Goal: Task Accomplishment & Management: Manage account settings

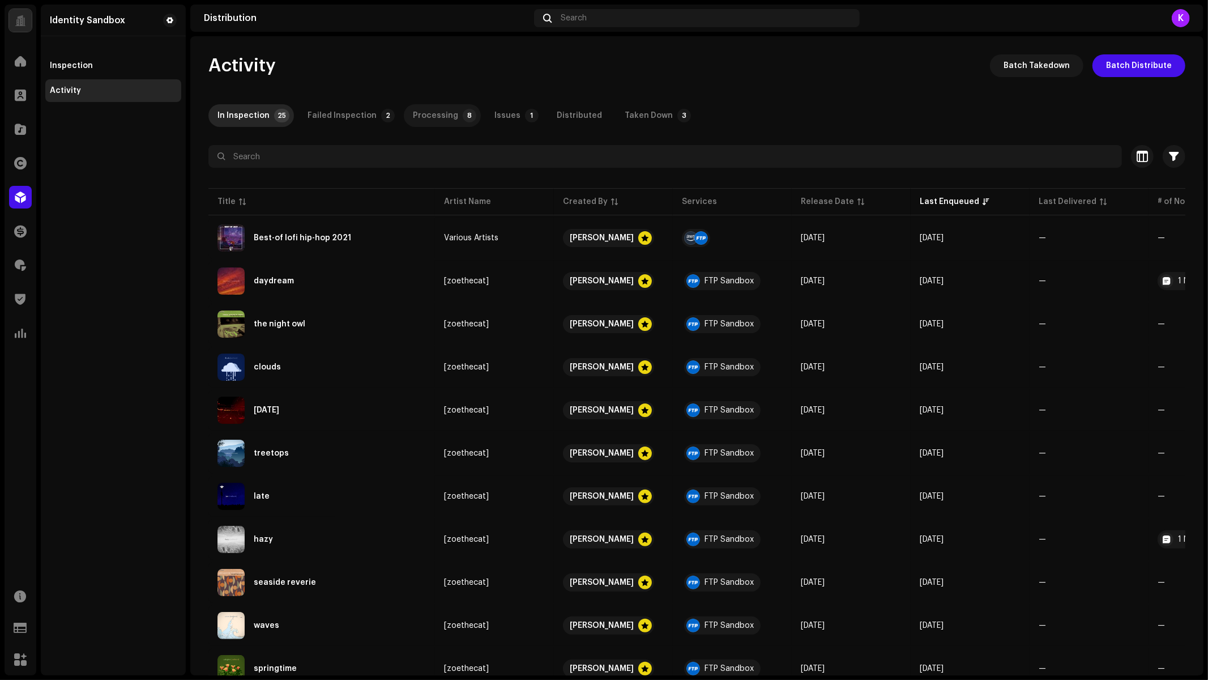
click at [424, 122] on div "Processing" at bounding box center [435, 115] width 45 height 23
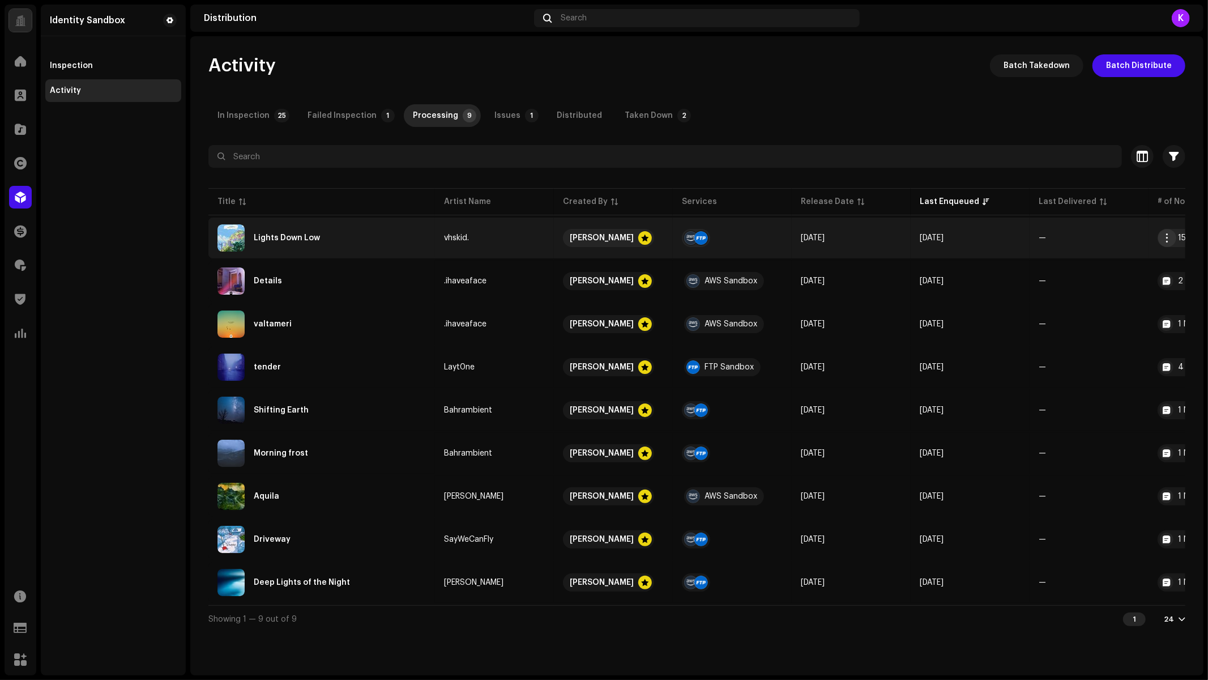
click at [1168, 238] on span "button" at bounding box center [1168, 237] width 8 height 9
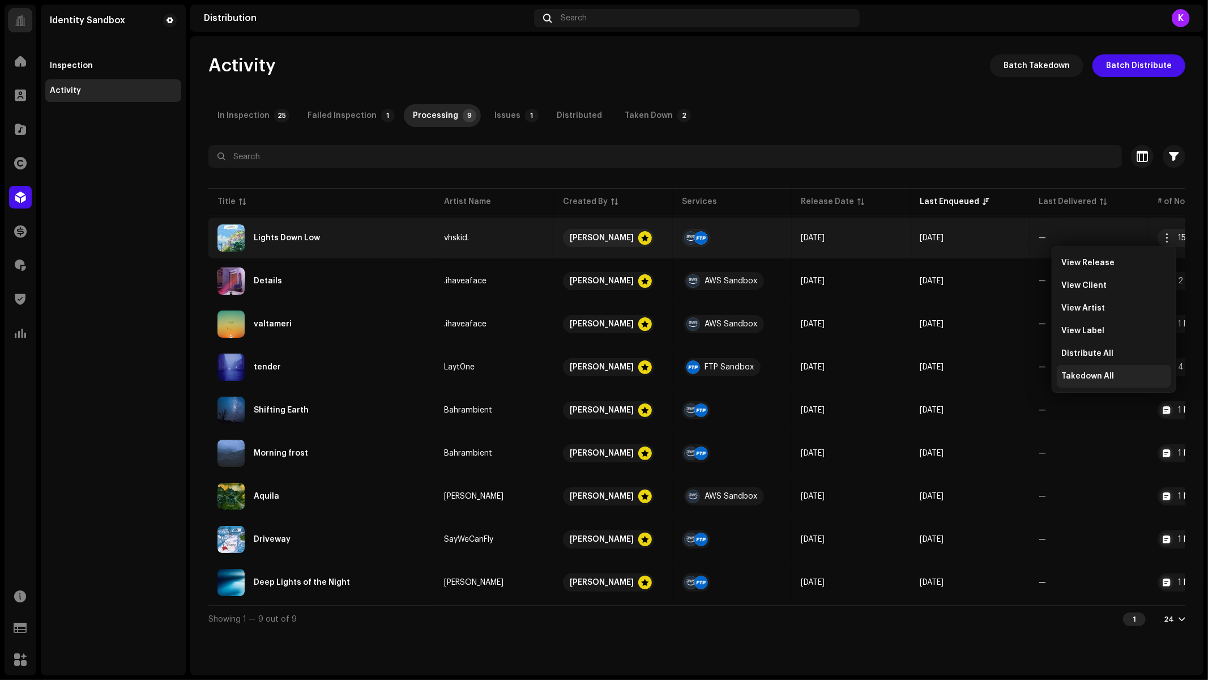
click at [1119, 377] on div "Takedown All" at bounding box center [1114, 376] width 105 height 9
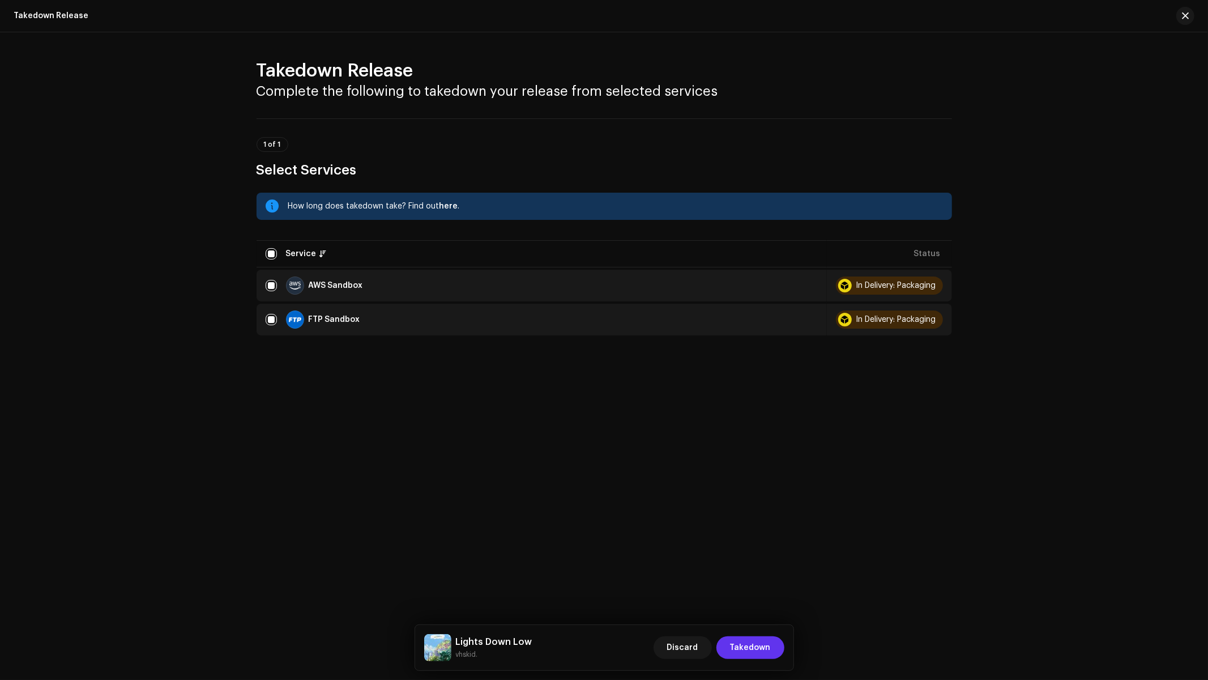
click at [744, 654] on span "Takedown" at bounding box center [750, 647] width 41 height 23
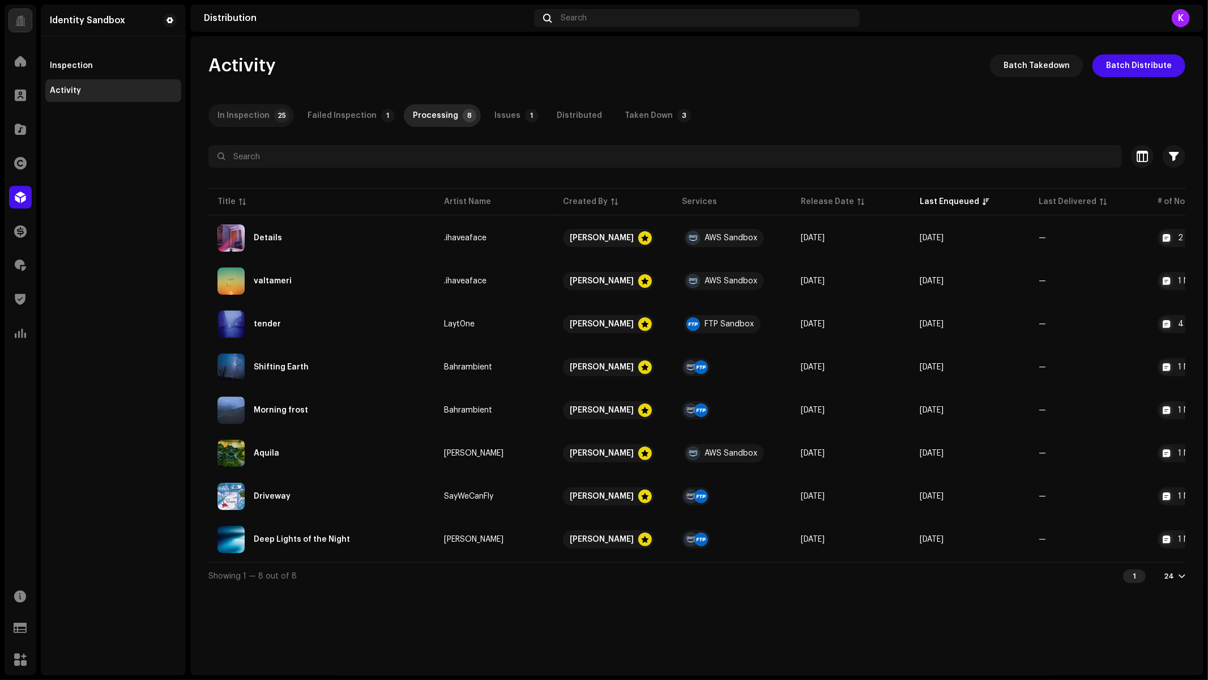
click at [281, 108] on p-tab "In Inspection 25" at bounding box center [251, 115] width 86 height 23
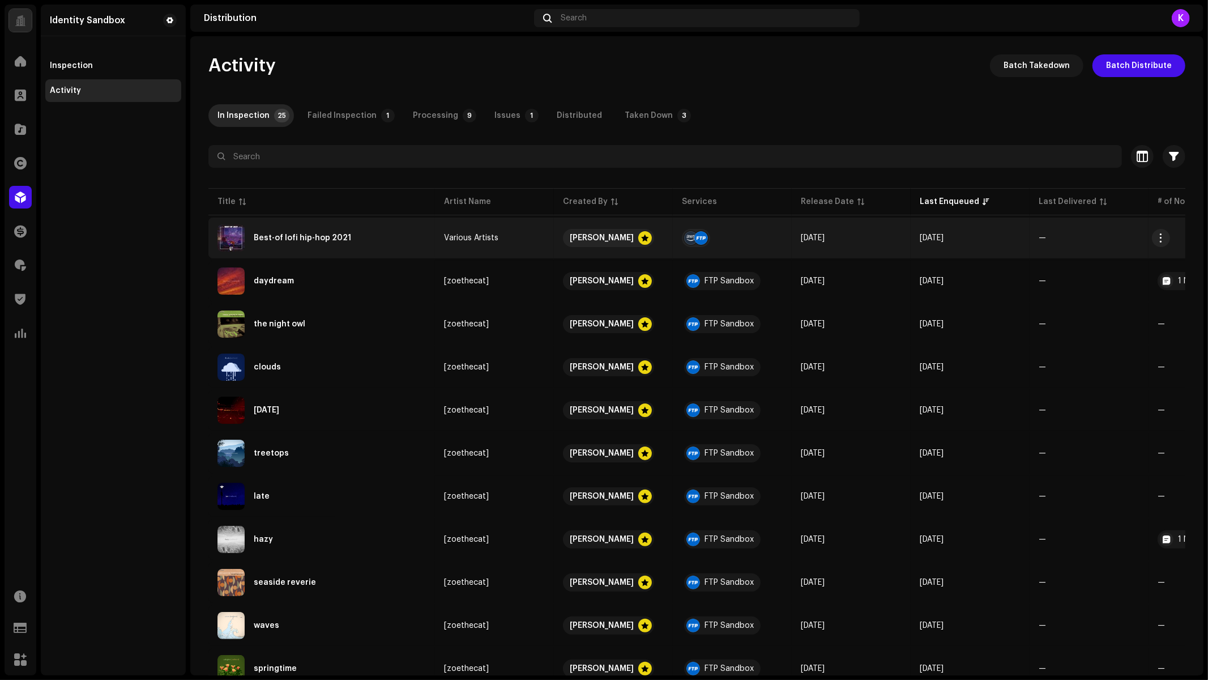
click at [1169, 231] on re-m-actions-button at bounding box center [1161, 238] width 18 height 18
click at [1161, 232] on button "button" at bounding box center [1161, 238] width 18 height 18
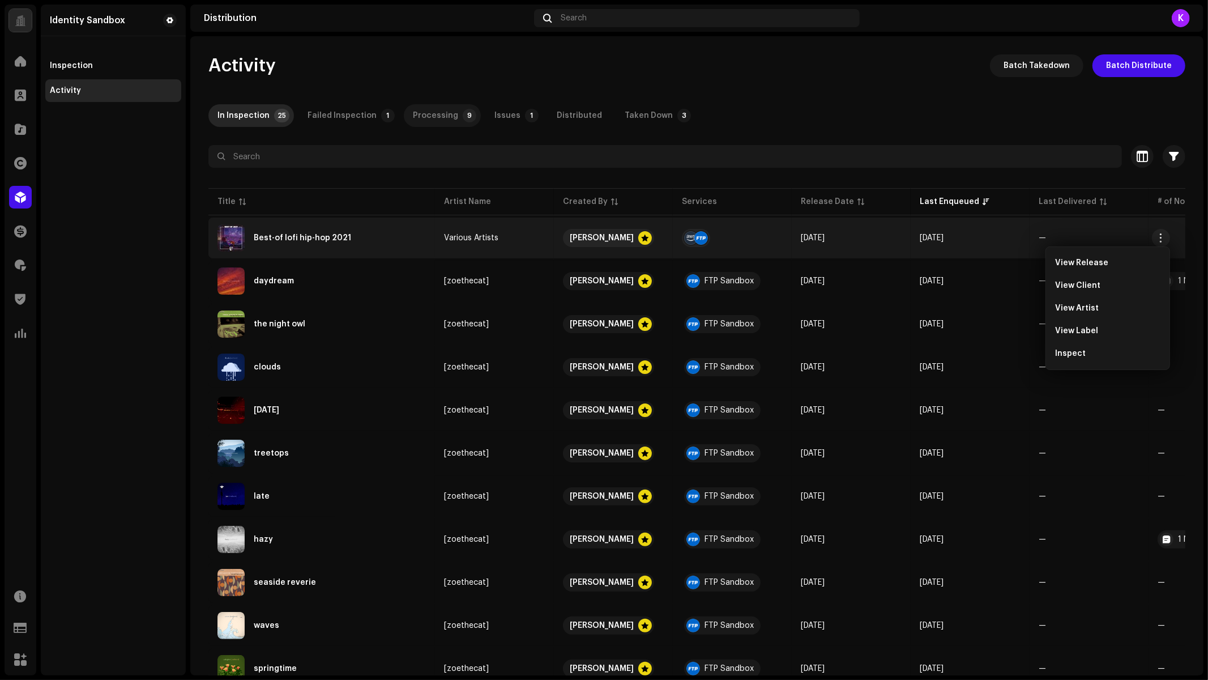
click at [463, 113] on p-badge "9" at bounding box center [470, 116] width 14 height 14
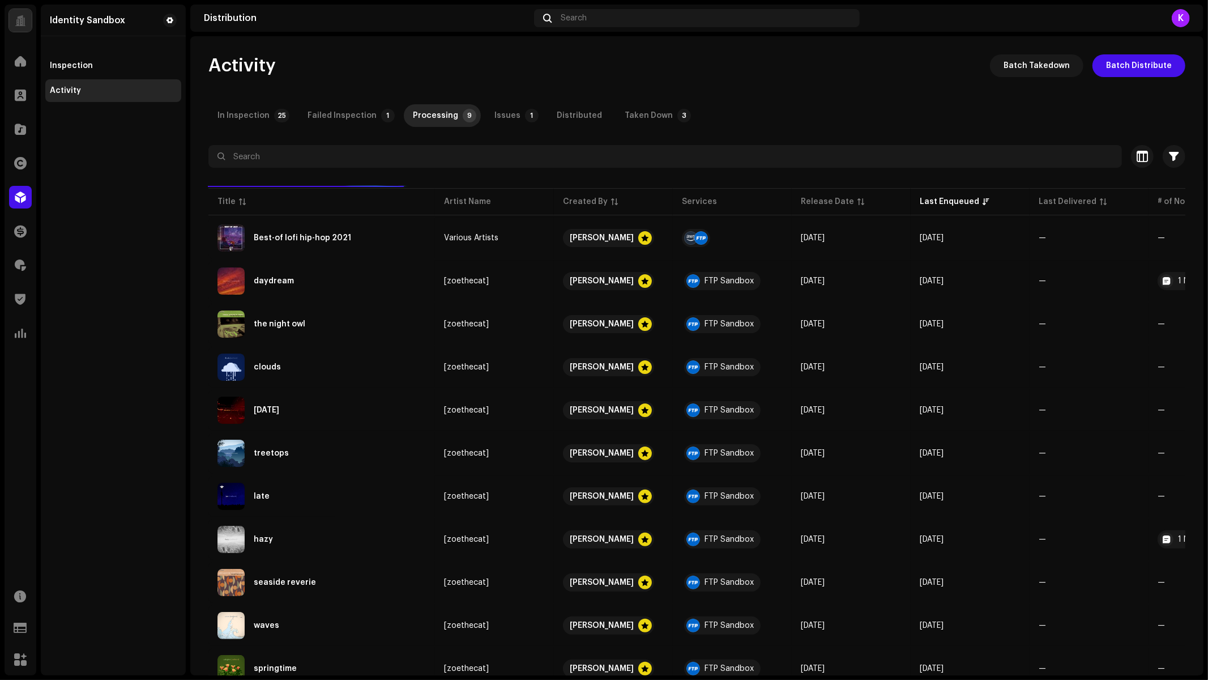
click at [684, 113] on div "In Inspection 25 Failed Inspection 1 Processing 9 Issues 1 Distributed Taken Do…" at bounding box center [696, 115] width 977 height 23
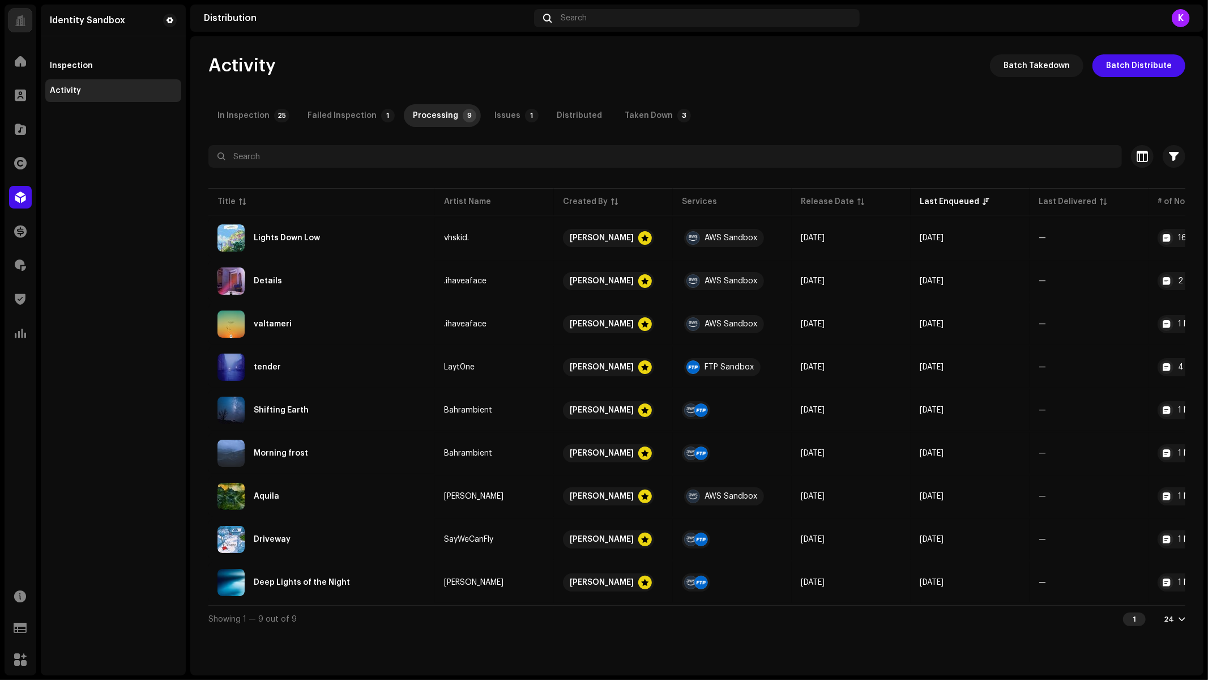
click at [645, 114] on div "Taken Down" at bounding box center [649, 115] width 48 height 23
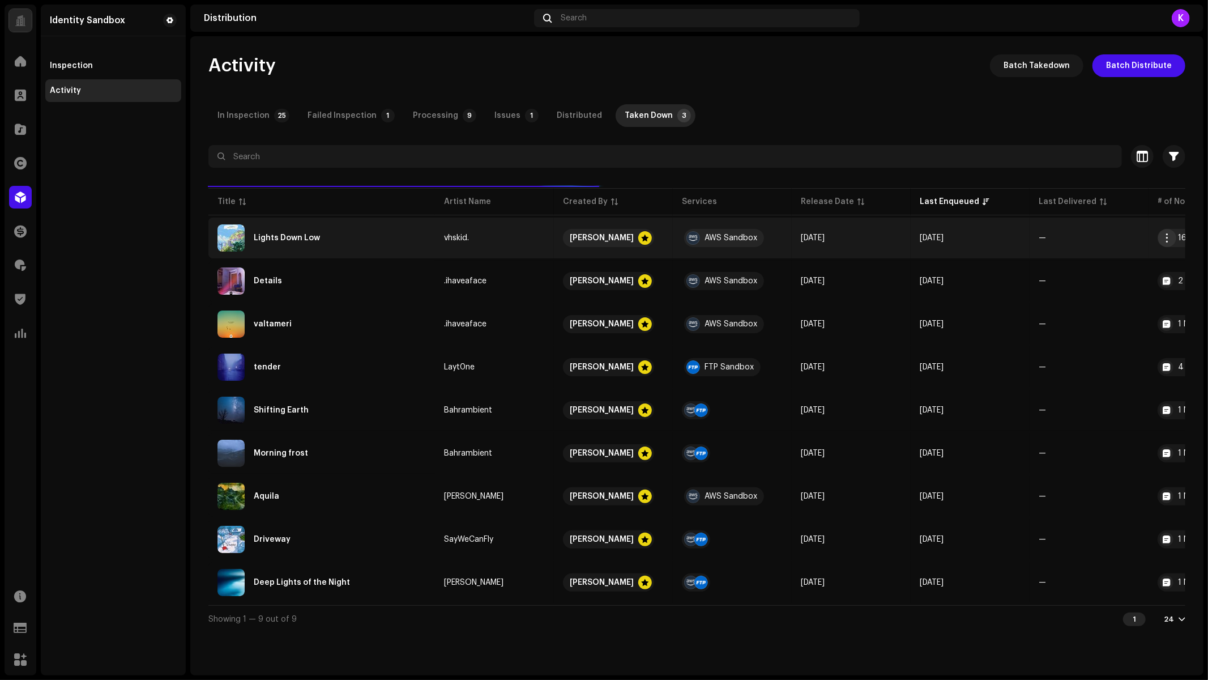
click at [1166, 236] on span "button" at bounding box center [1168, 237] width 8 height 9
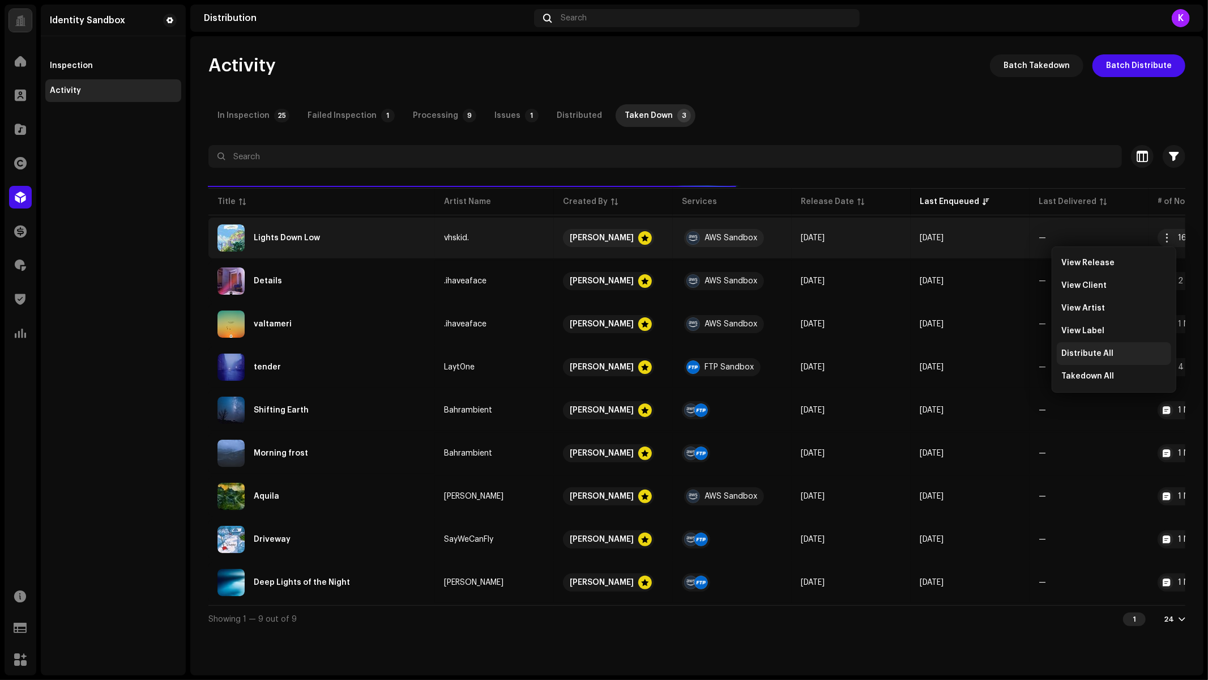
click at [1111, 356] on div "Distribute All" at bounding box center [1114, 353] width 105 height 9
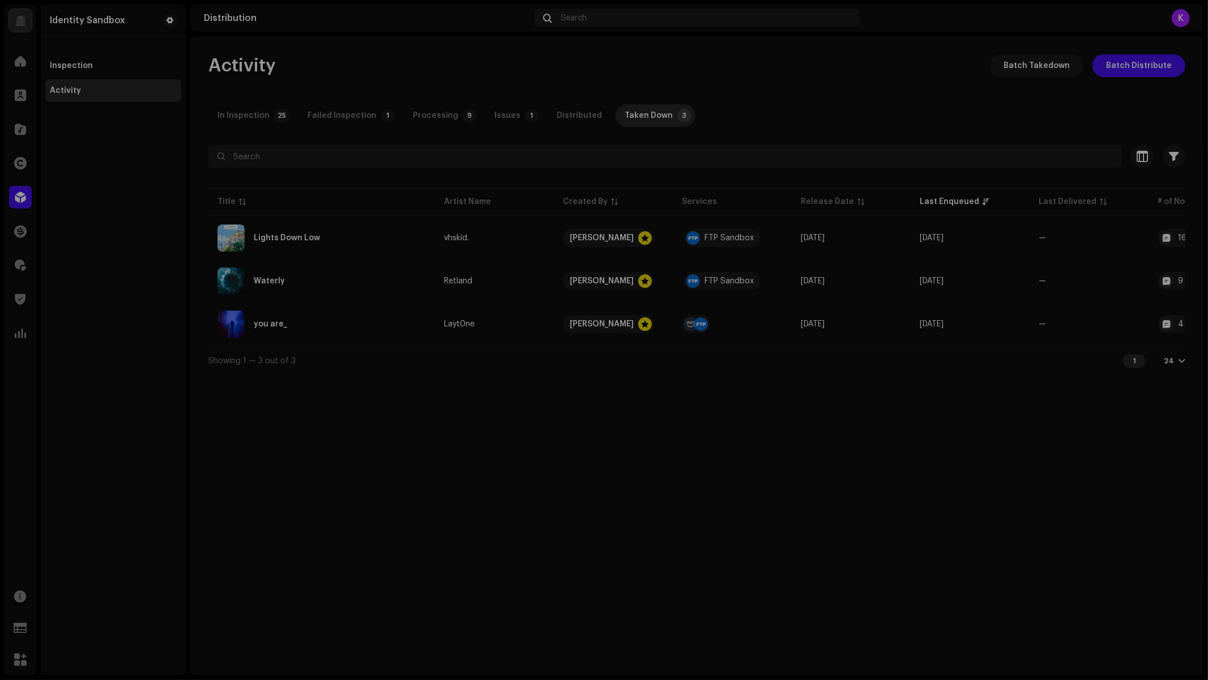
click at [952, 440] on div "Not Eligible For Distribution A release that has status In Delivery: Packaging …" at bounding box center [604, 340] width 1208 height 680
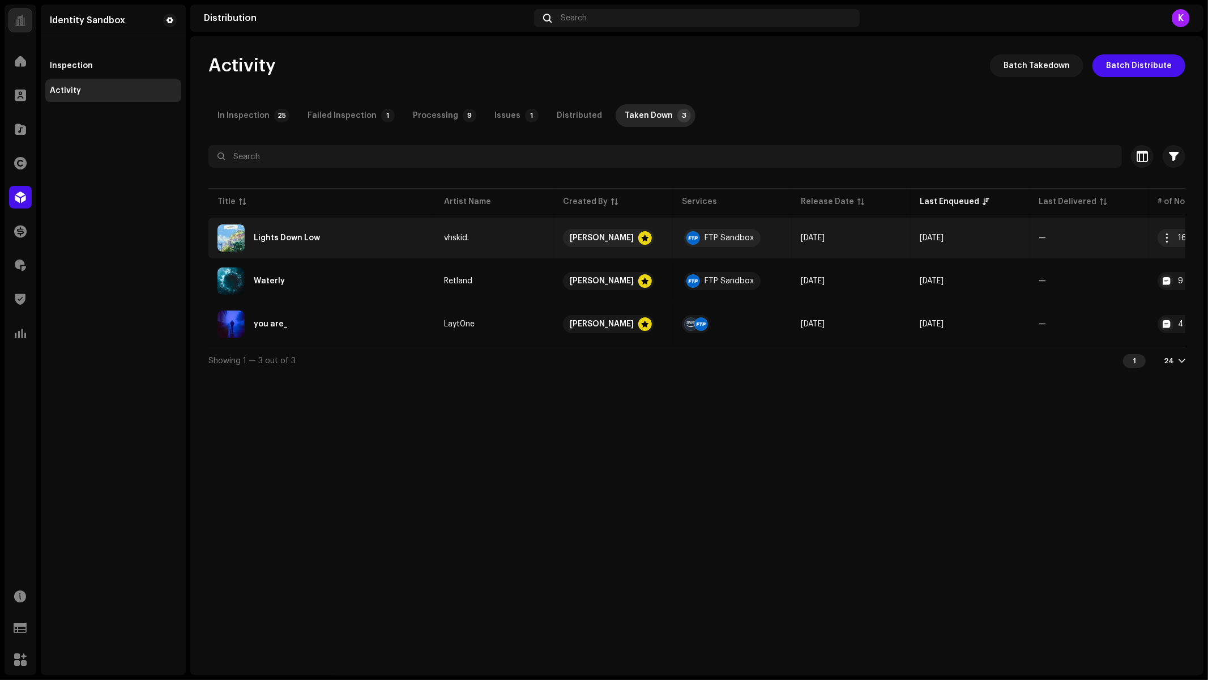
click at [352, 237] on div "Lights Down Low" at bounding box center [322, 237] width 208 height 27
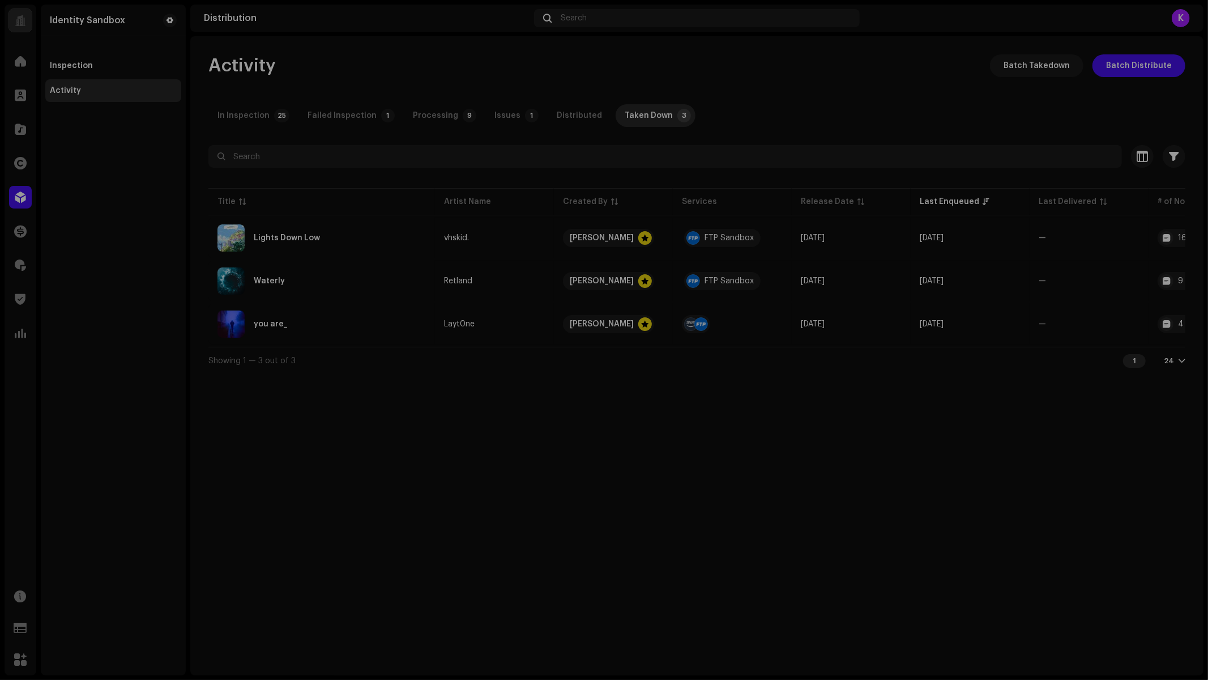
click at [977, 480] on div "Lights Down Low vhskid. Service Last Enqueued Last Delivered Status FTP Sandbox…" at bounding box center [604, 340] width 1208 height 680
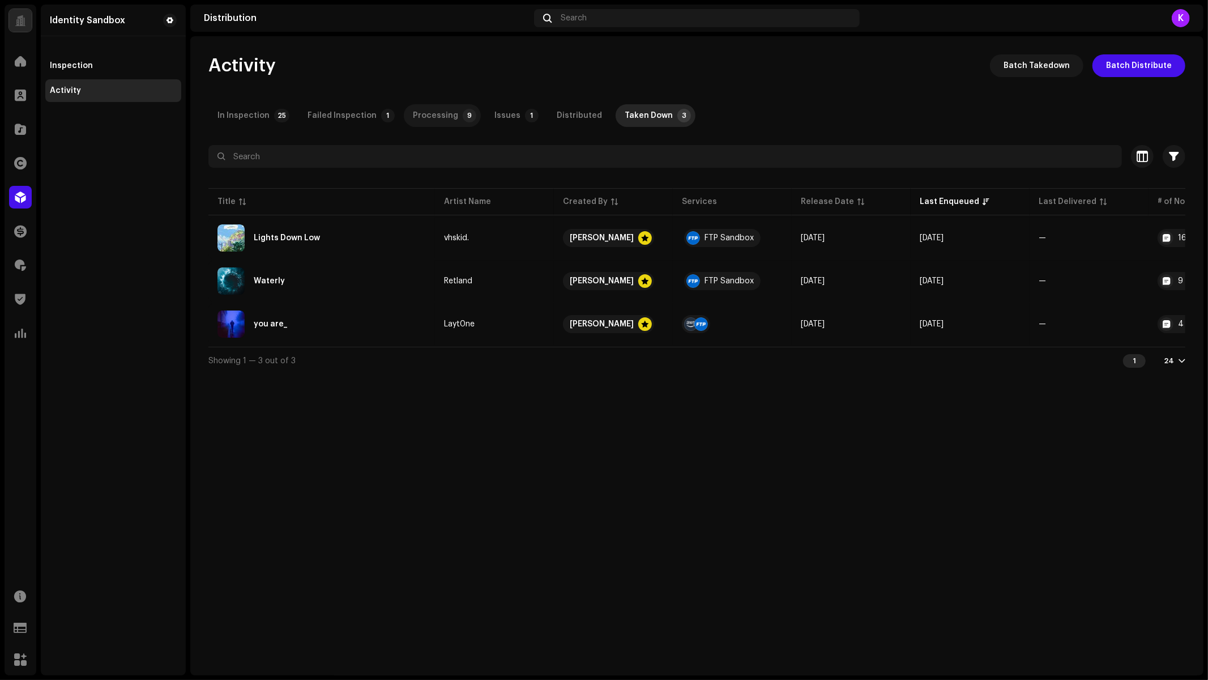
click at [413, 122] on div "Processing" at bounding box center [435, 115] width 45 height 23
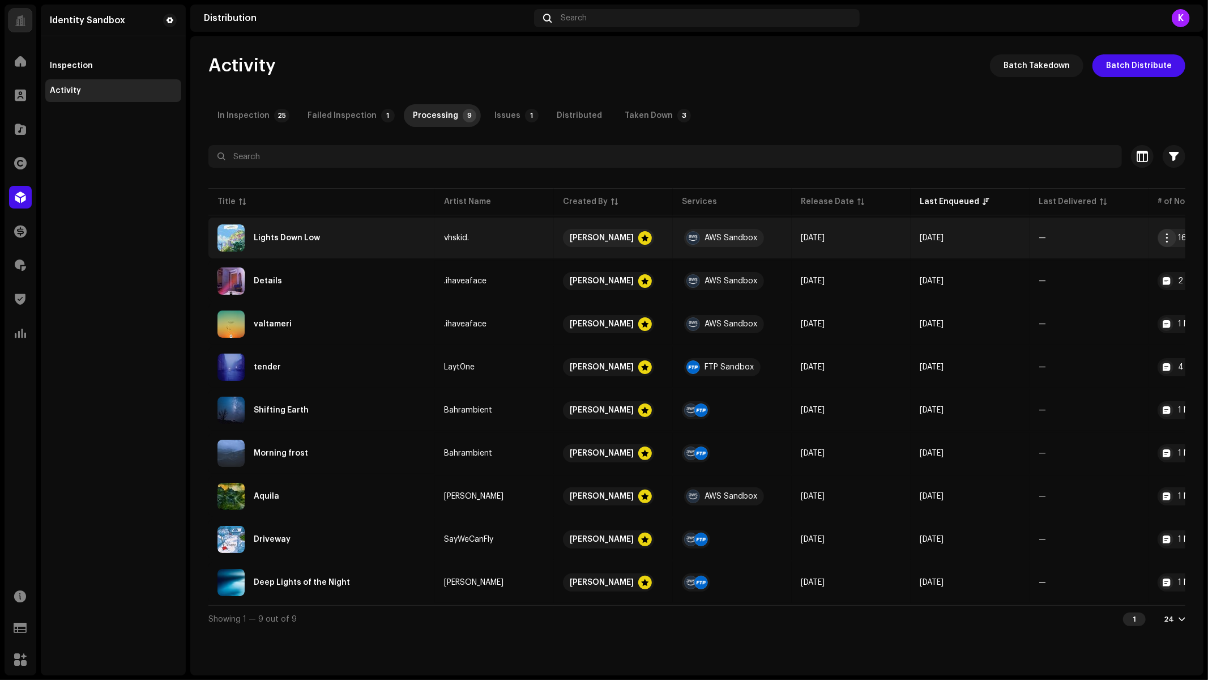
click at [1169, 237] on span "button" at bounding box center [1168, 237] width 8 height 9
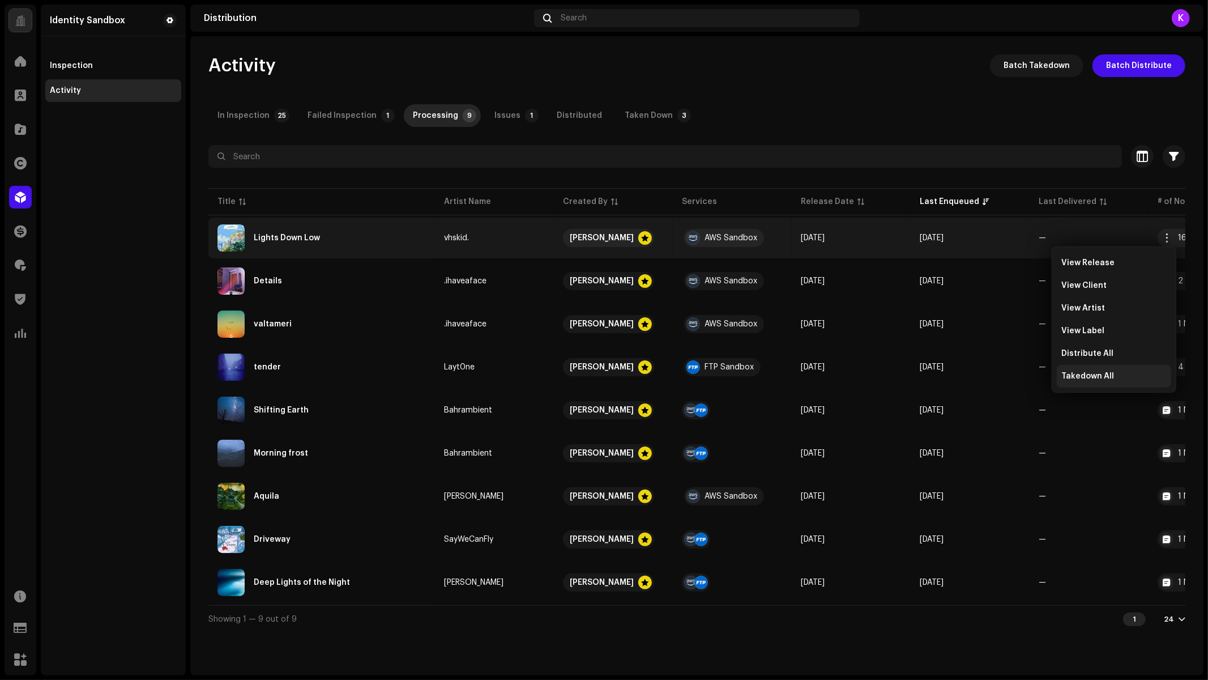
click at [1102, 379] on span "Takedown All" at bounding box center [1088, 376] width 53 height 9
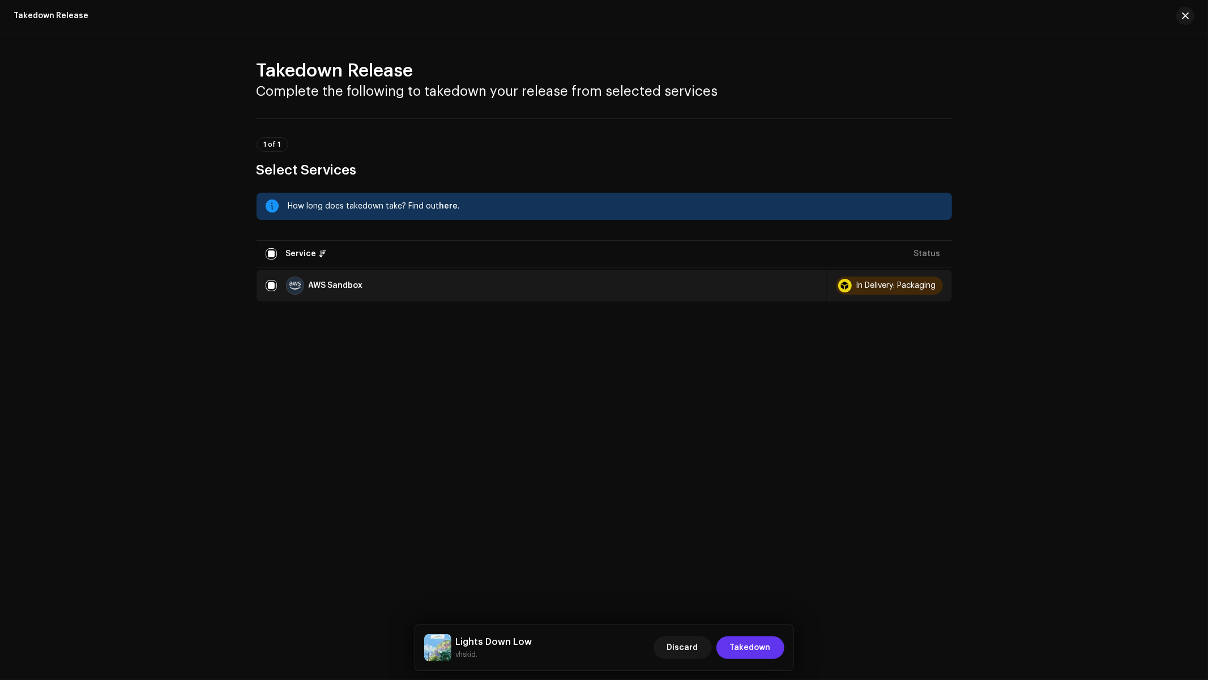
click at [756, 655] on span "Takedown" at bounding box center [750, 647] width 41 height 23
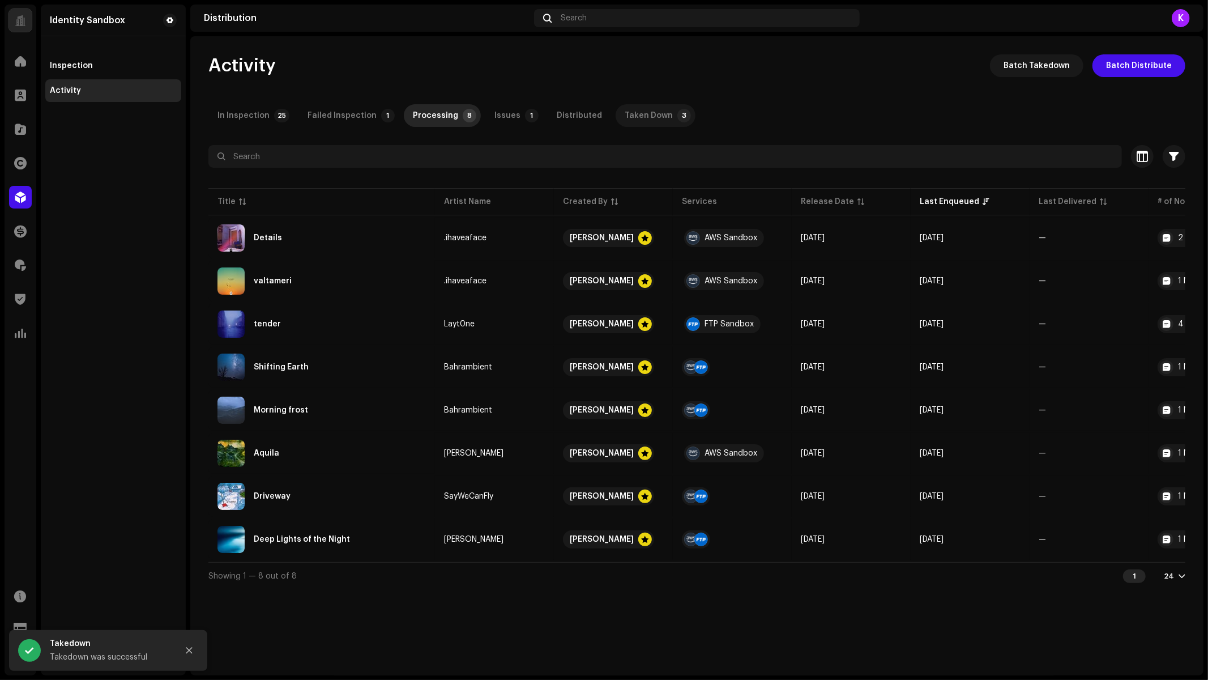
click at [625, 110] on div "Taken Down" at bounding box center [649, 115] width 48 height 23
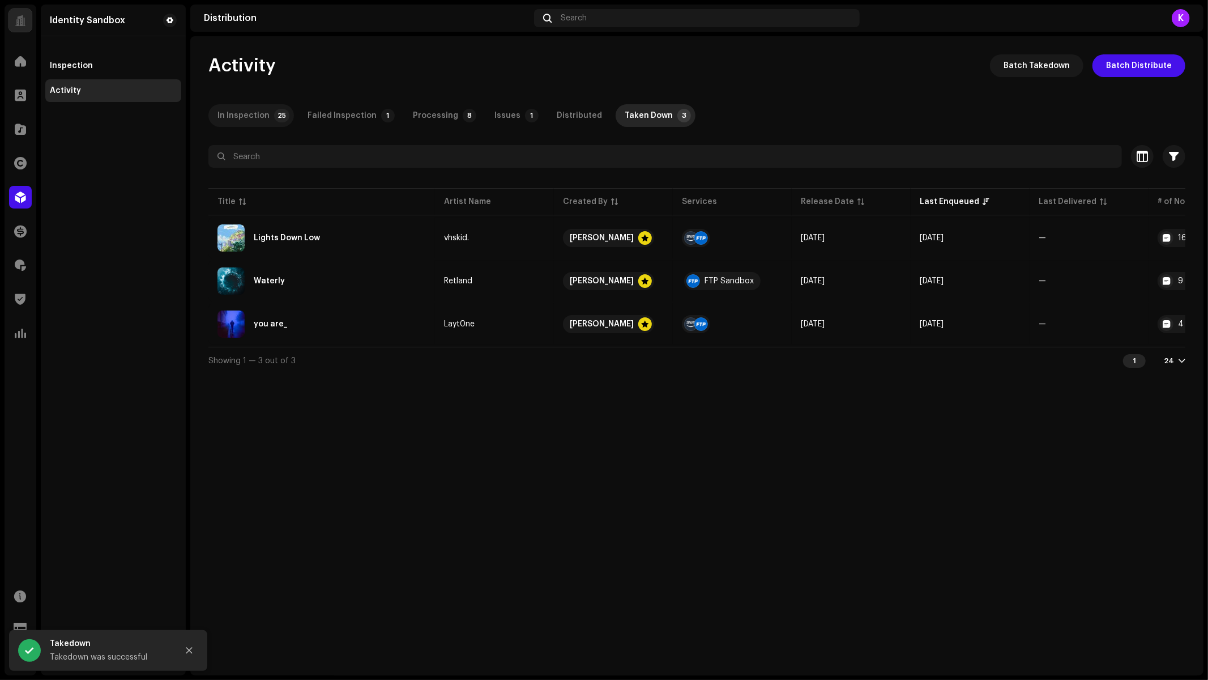
click at [235, 116] on div "In Inspection" at bounding box center [244, 115] width 52 height 23
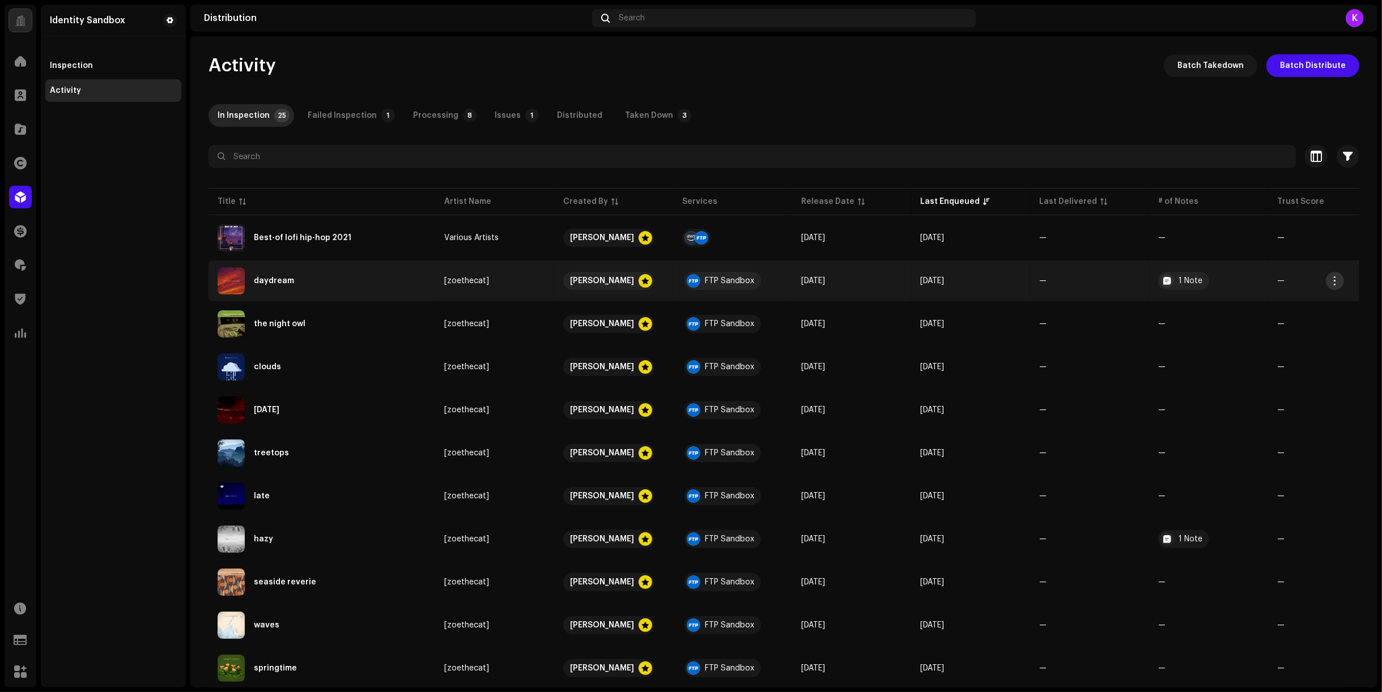
click at [1208, 279] on span "button" at bounding box center [1335, 280] width 8 height 9
click at [1208, 404] on div "Inspect" at bounding box center [1281, 396] width 114 height 23
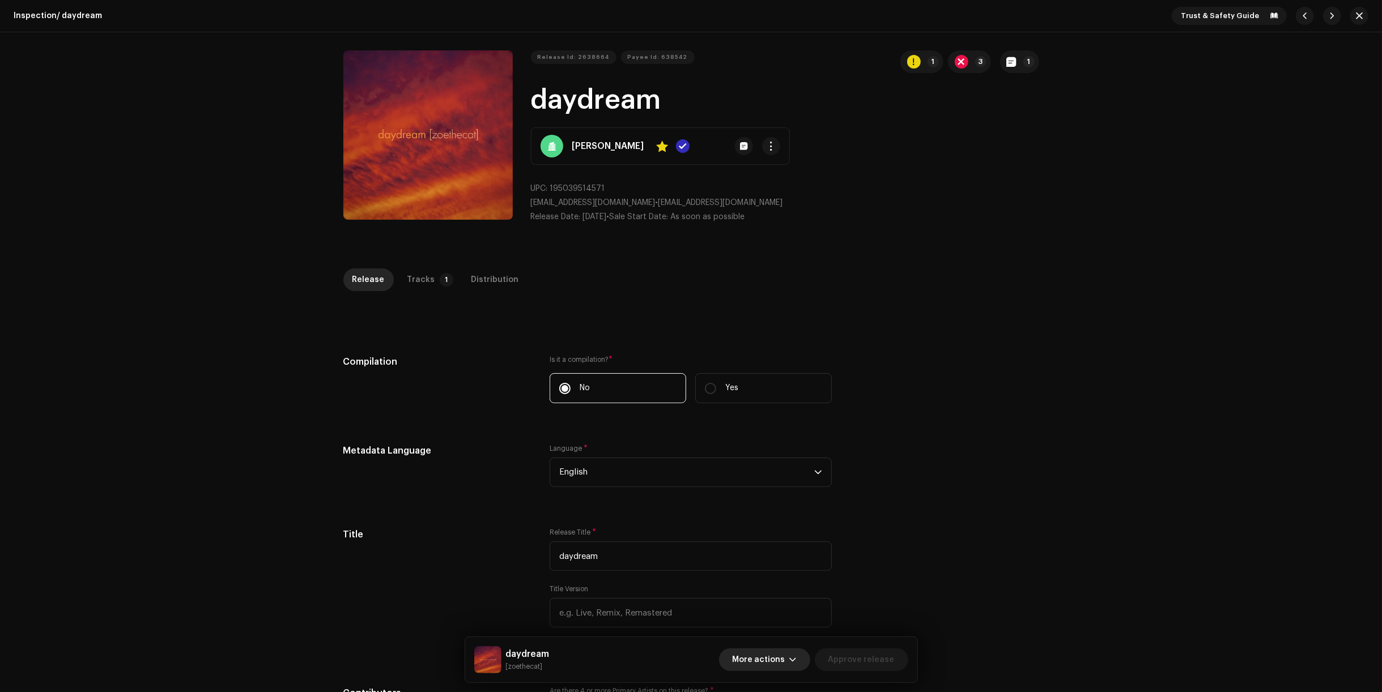
click at [796, 658] on span "button" at bounding box center [793, 659] width 7 height 9
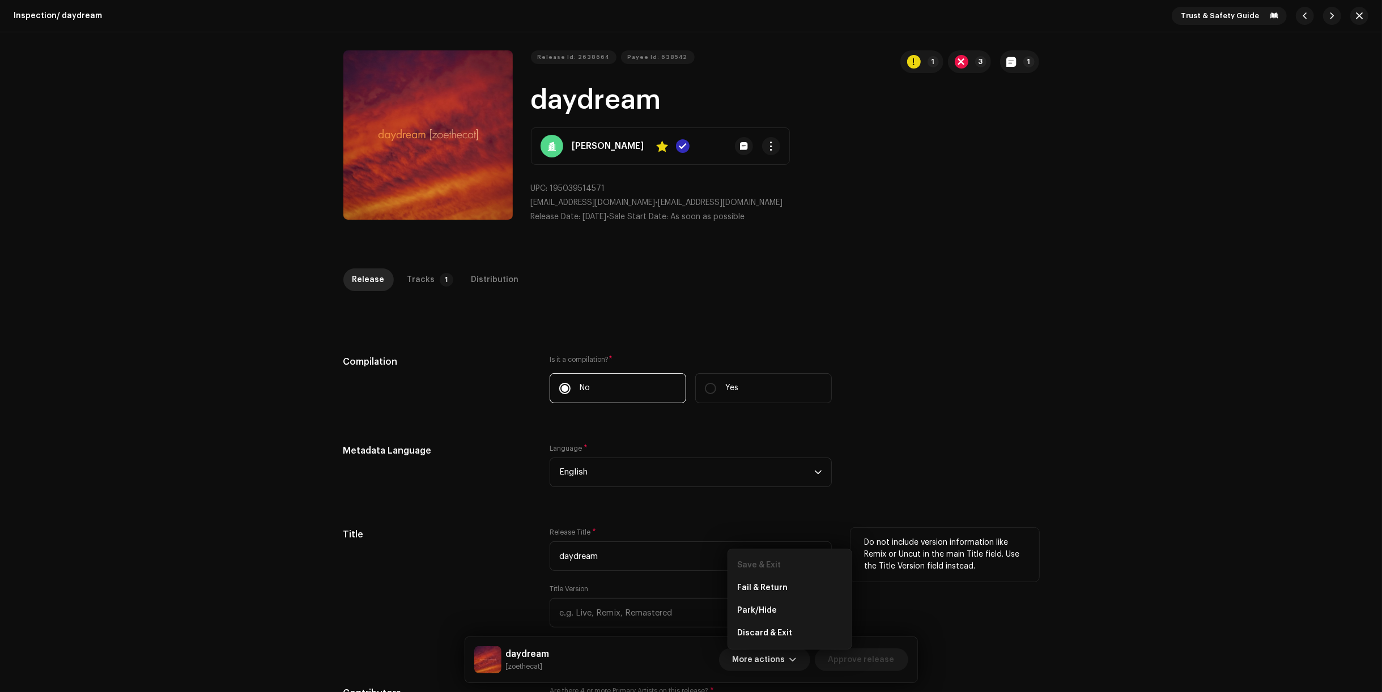
click at [987, 576] on div "Do not include version information like Remix or Uncut in the main Title field.…" at bounding box center [944, 555] width 189 height 54
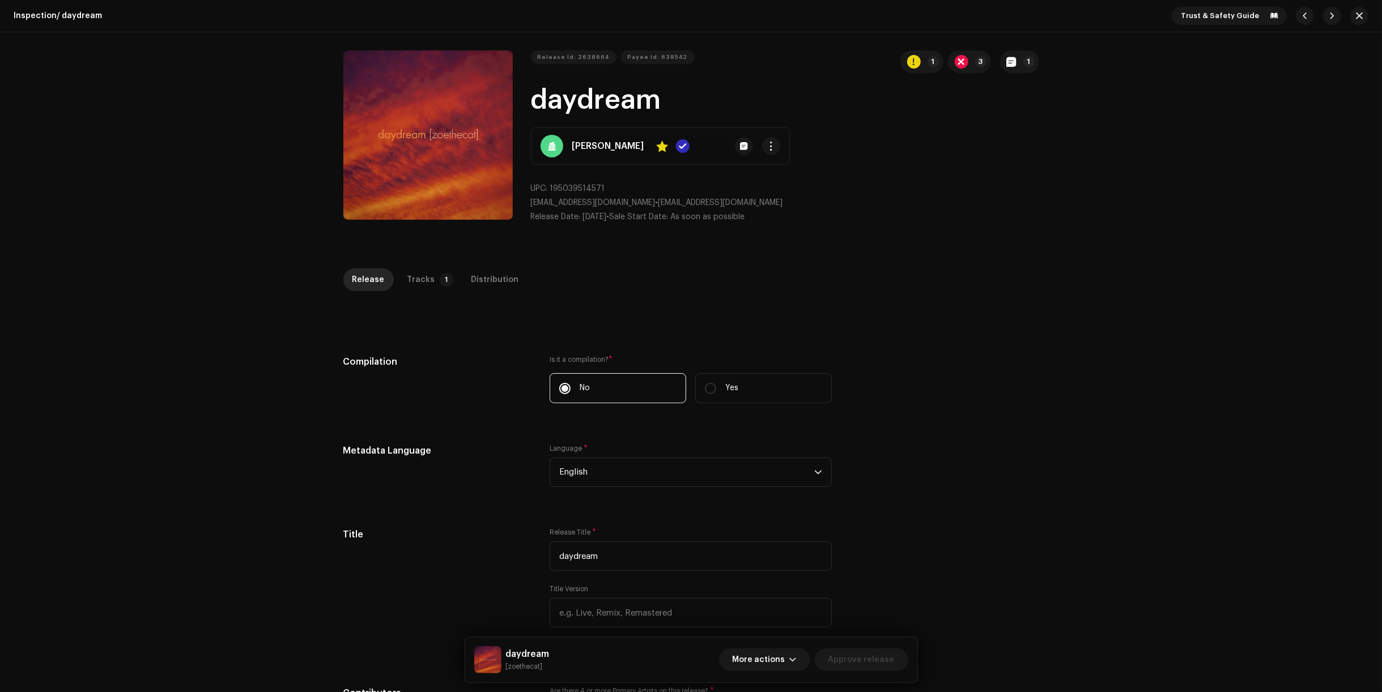
click at [1208, 9] on div "Trust & Safety Guide" at bounding box center [1270, 16] width 197 height 18
click at [1208, 14] on span "button" at bounding box center [1359, 15] width 7 height 9
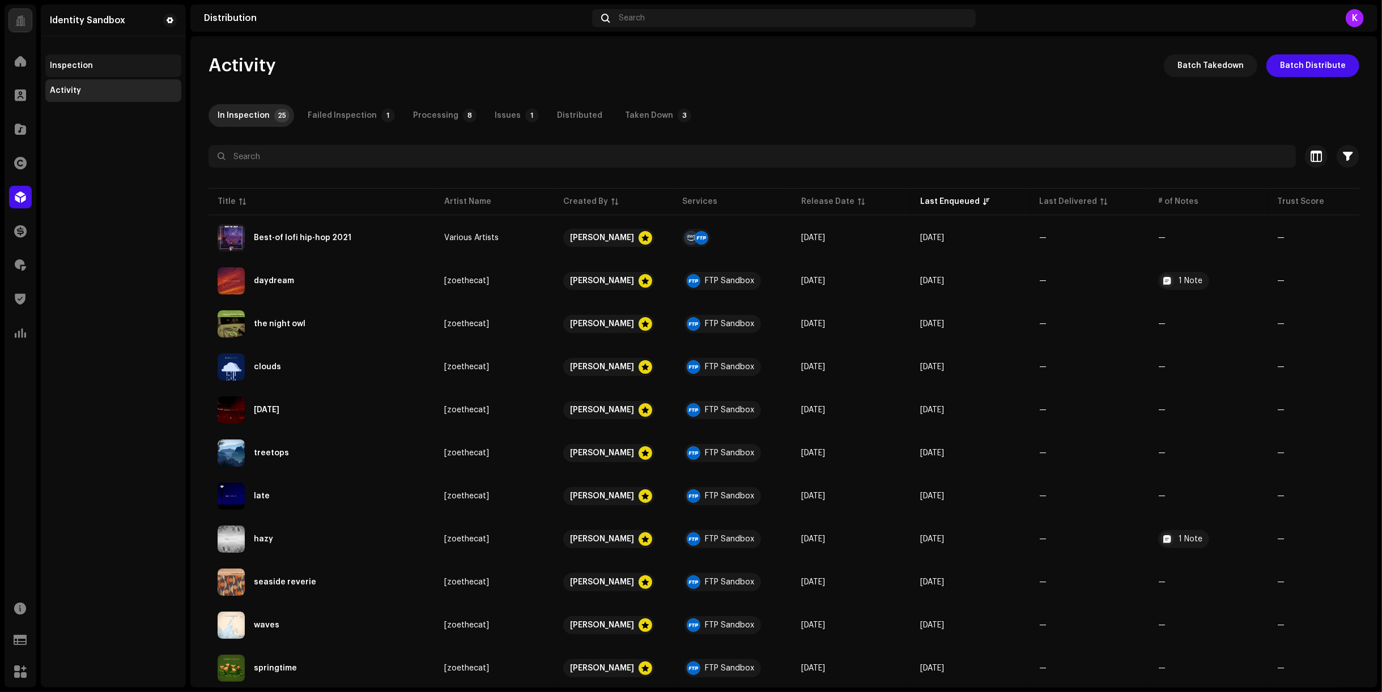
click at [82, 66] on div "Inspection" at bounding box center [71, 65] width 43 height 9
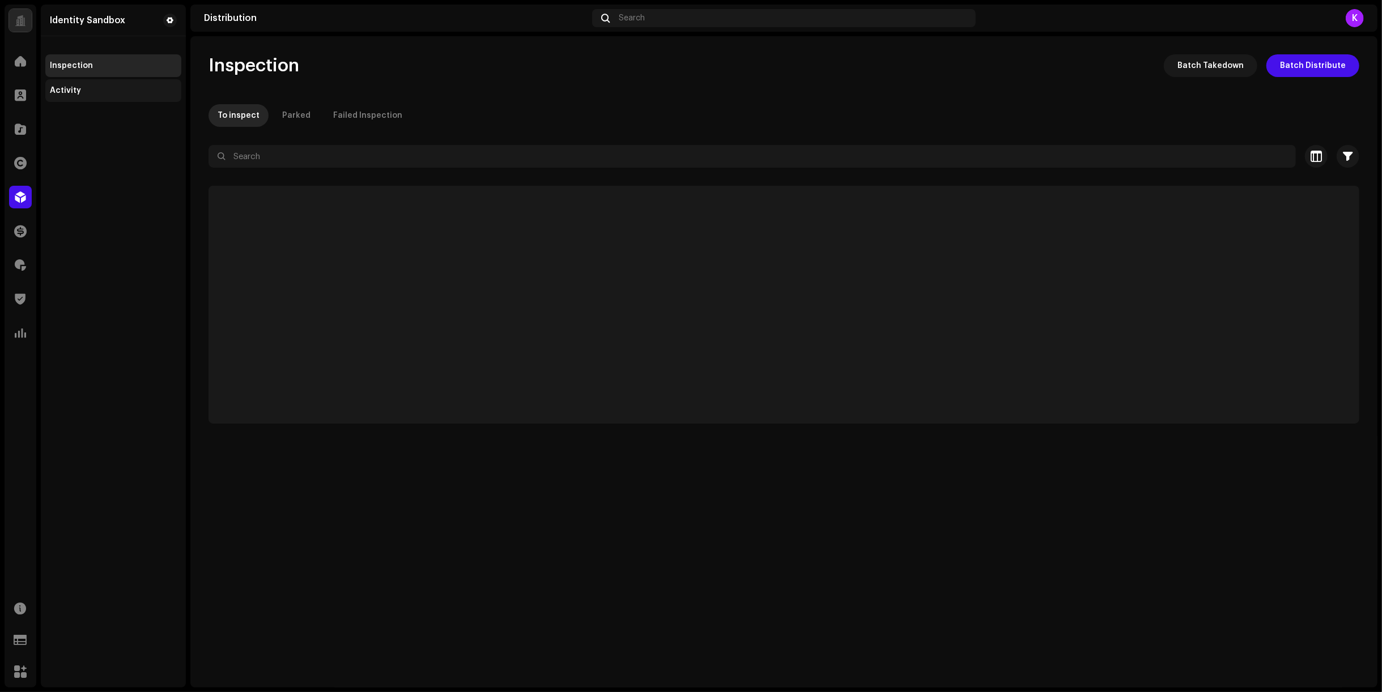
click at [66, 91] on div "Activity" at bounding box center [65, 90] width 31 height 9
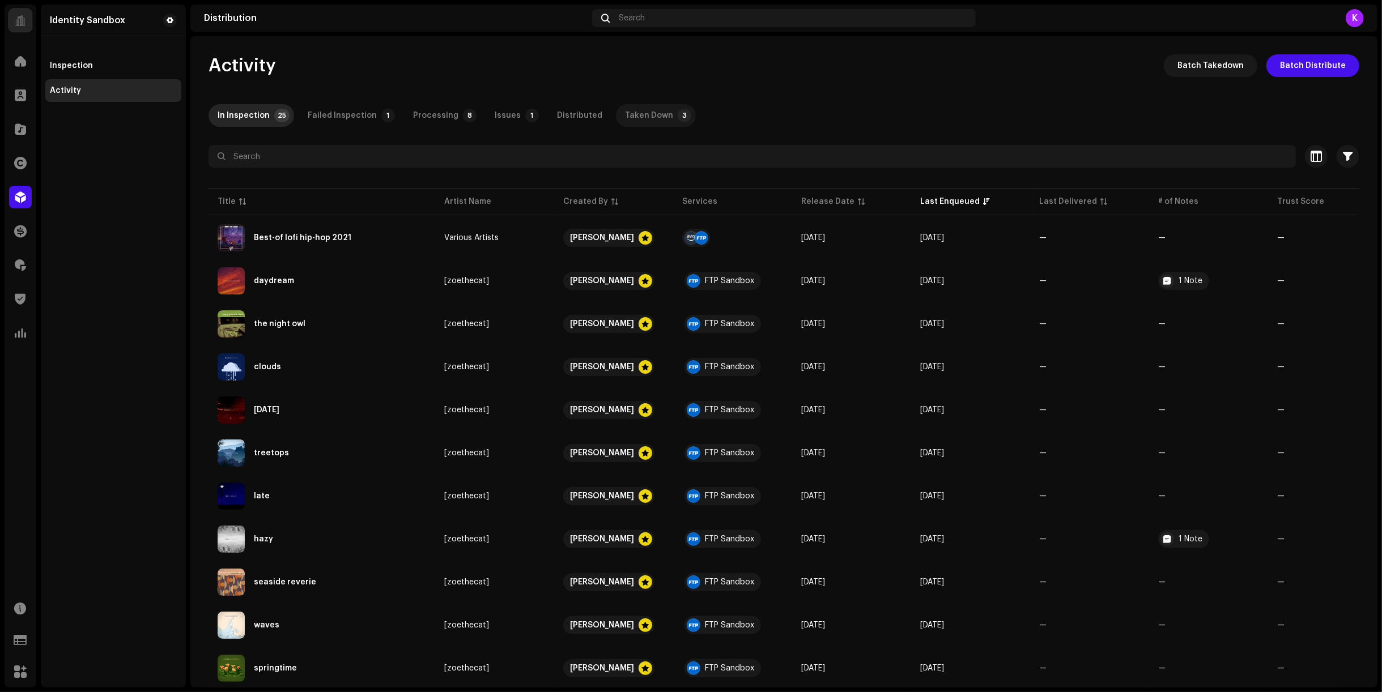
click at [628, 116] on div "Taken Down" at bounding box center [649, 115] width 48 height 23
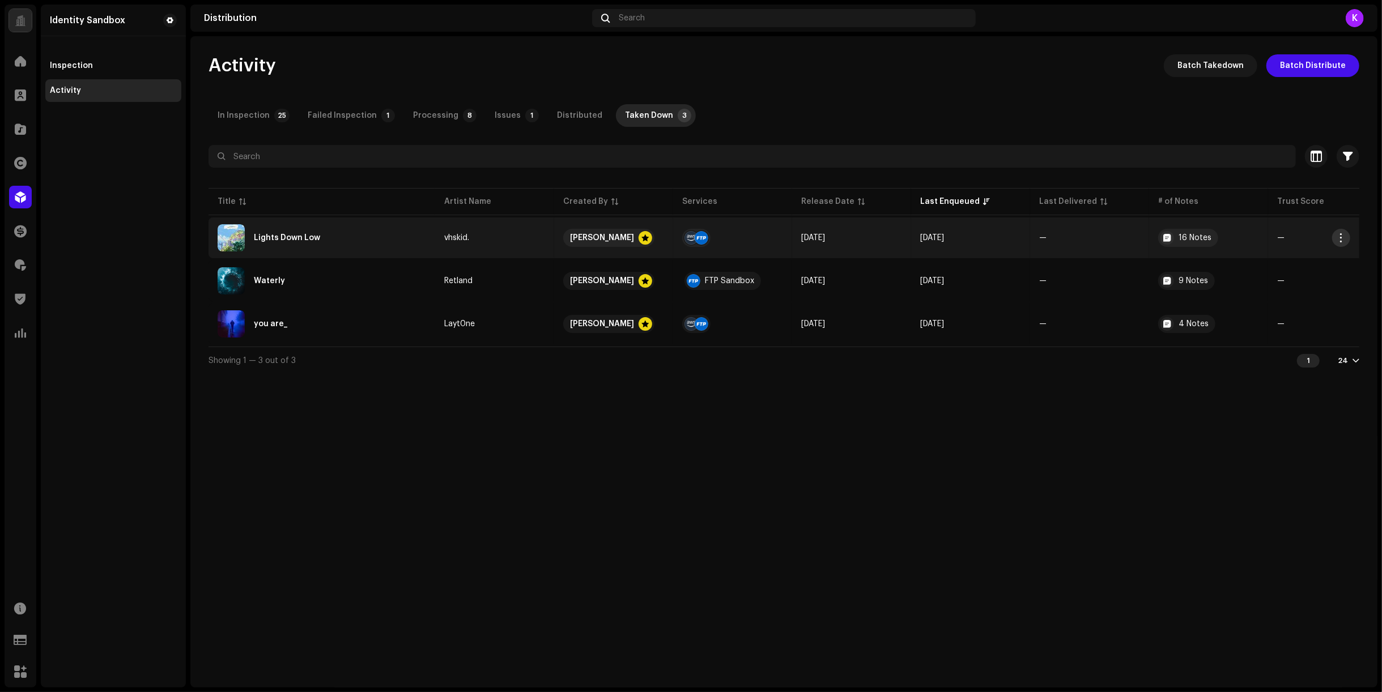
click at [1208, 238] on span "button" at bounding box center [1341, 237] width 8 height 9
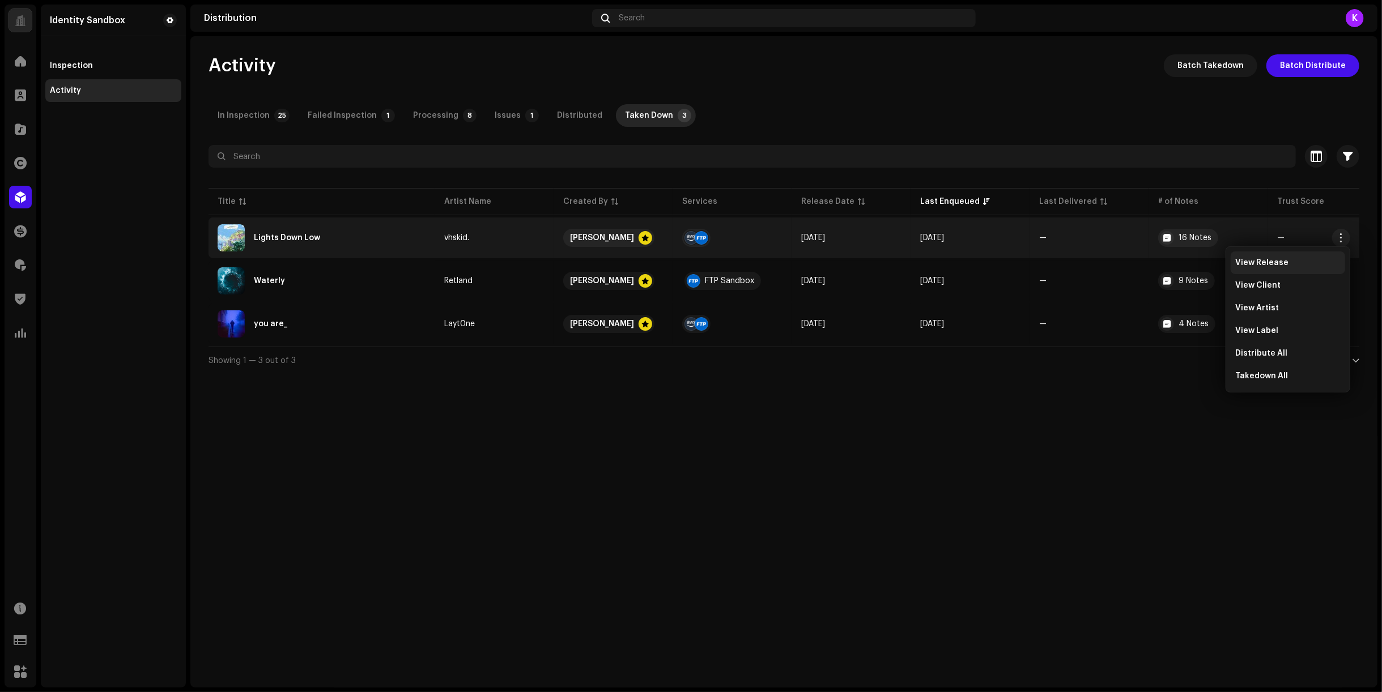
click at [1208, 261] on span "View Release" at bounding box center [1261, 262] width 53 height 9
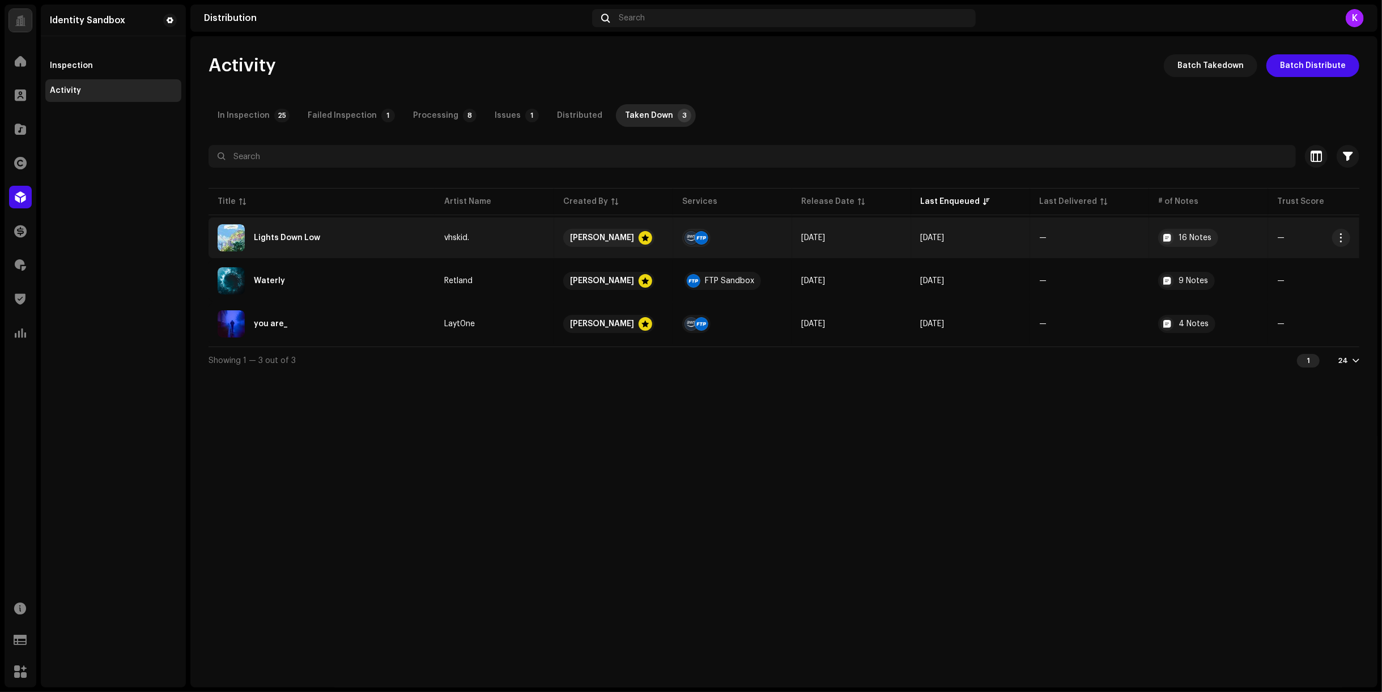
click at [1010, 218] on td "[DATE]" at bounding box center [970, 238] width 119 height 41
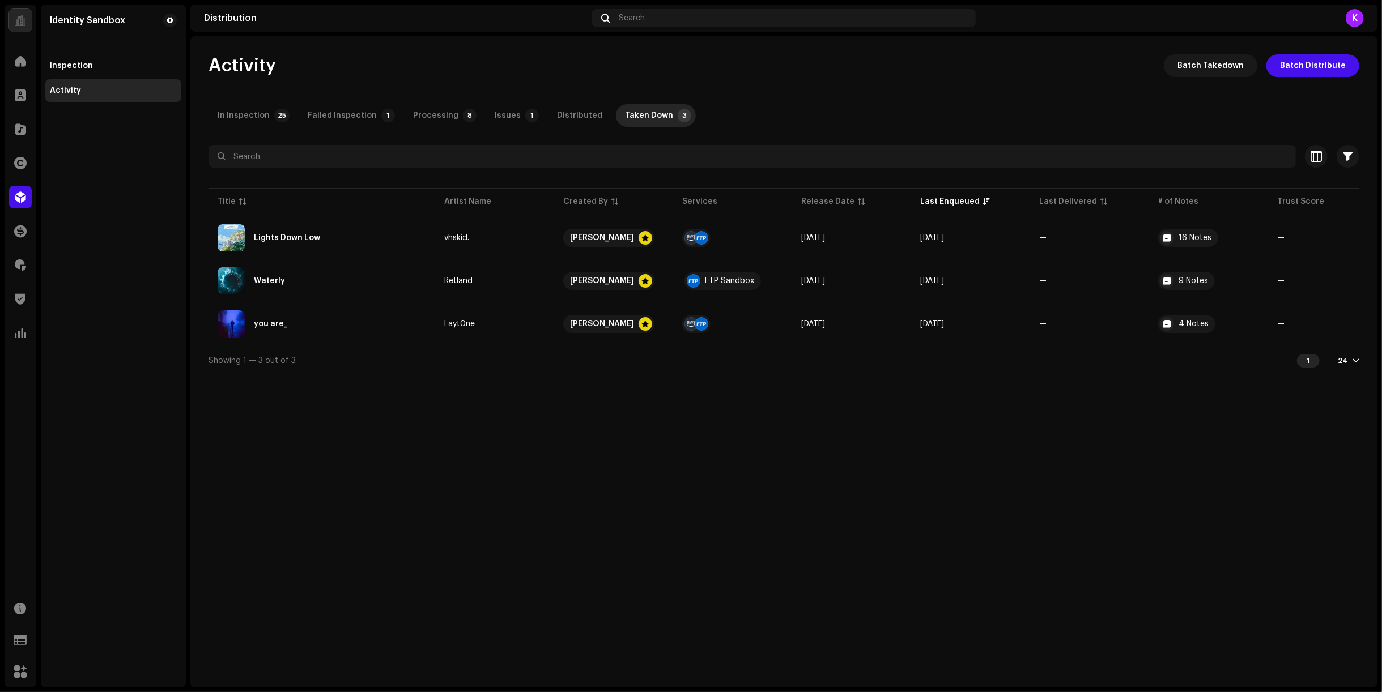
click at [1121, 383] on div "Lights Down Low vhskid. Service Last Enqueued Last Delivered Status AWS Sandbox…" at bounding box center [691, 346] width 1382 height 692
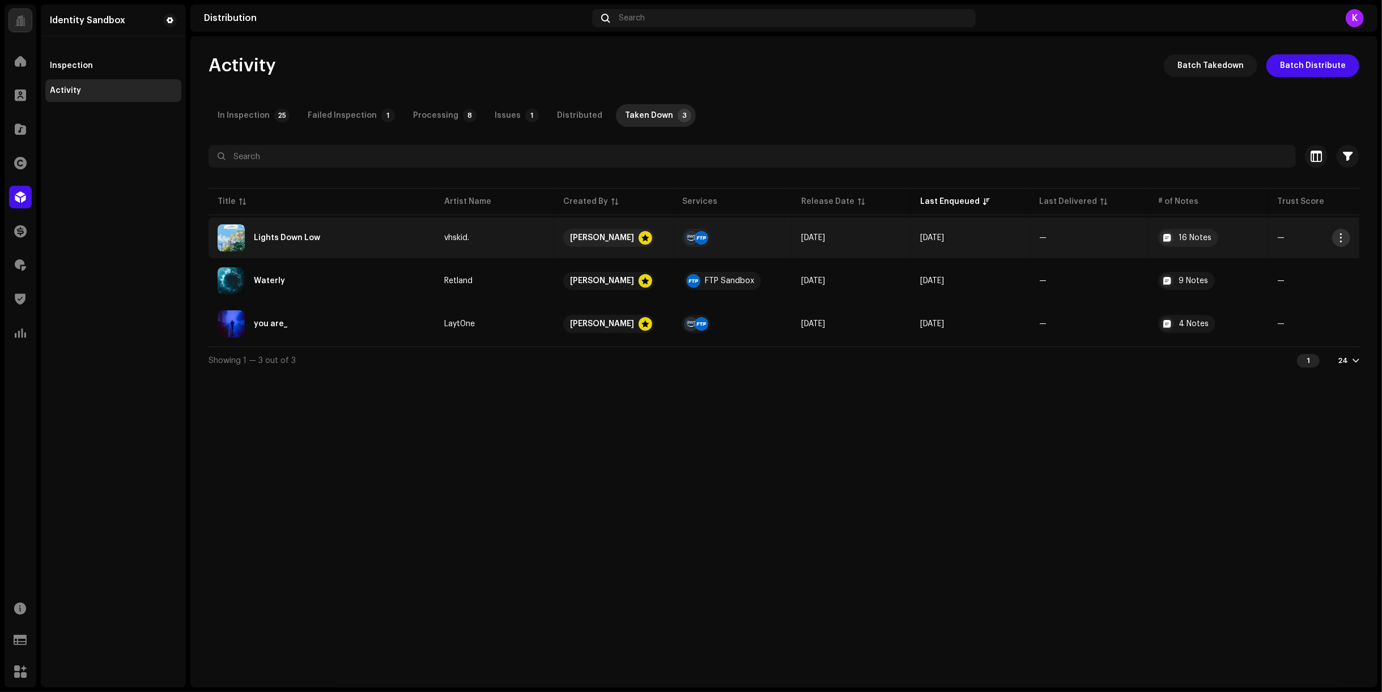
click at [1208, 243] on button "button" at bounding box center [1341, 238] width 18 height 18
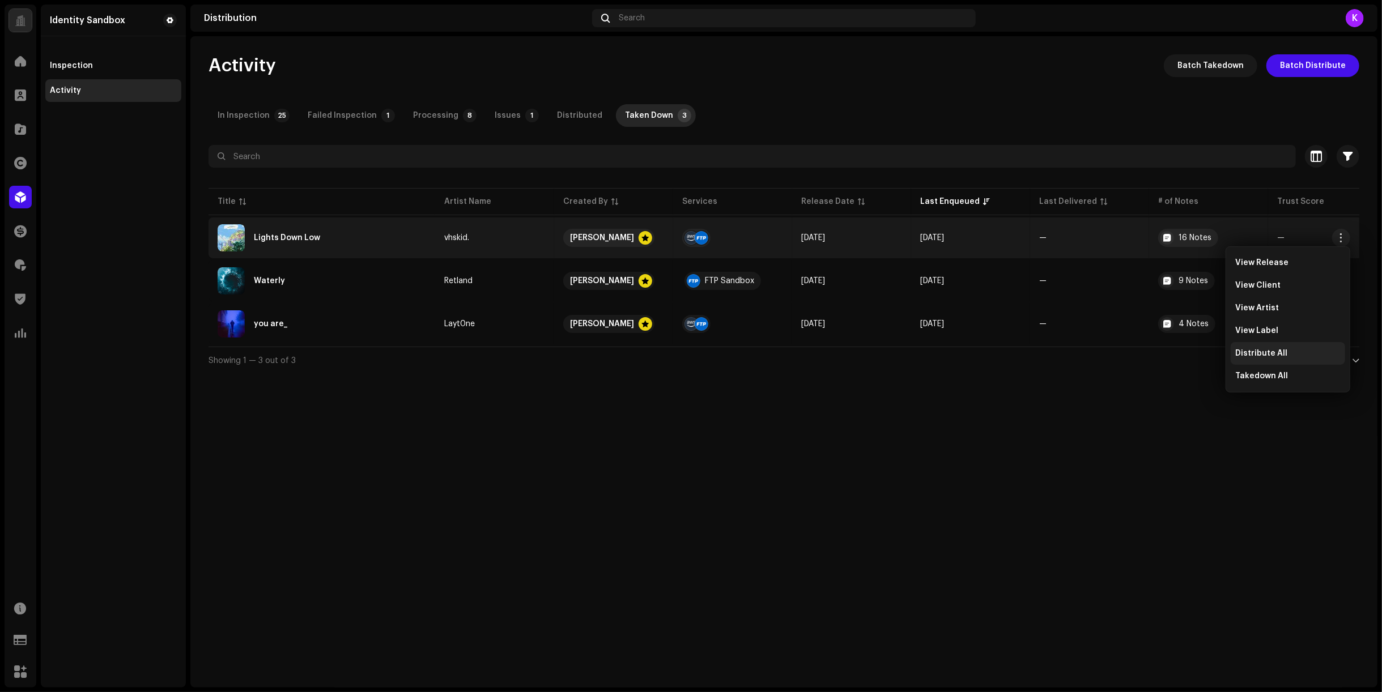
click at [1208, 357] on div "Distribute All" at bounding box center [1287, 353] width 114 height 23
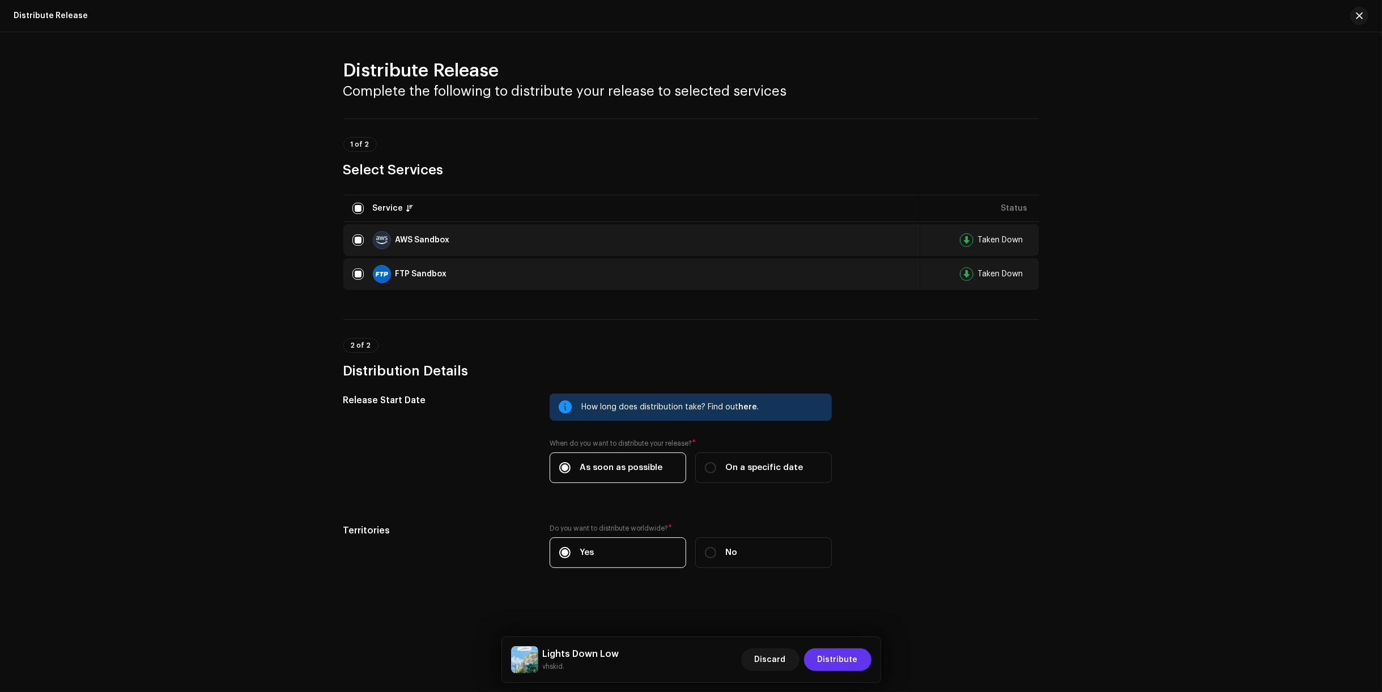
click at [847, 667] on span "Distribute" at bounding box center [837, 660] width 40 height 23
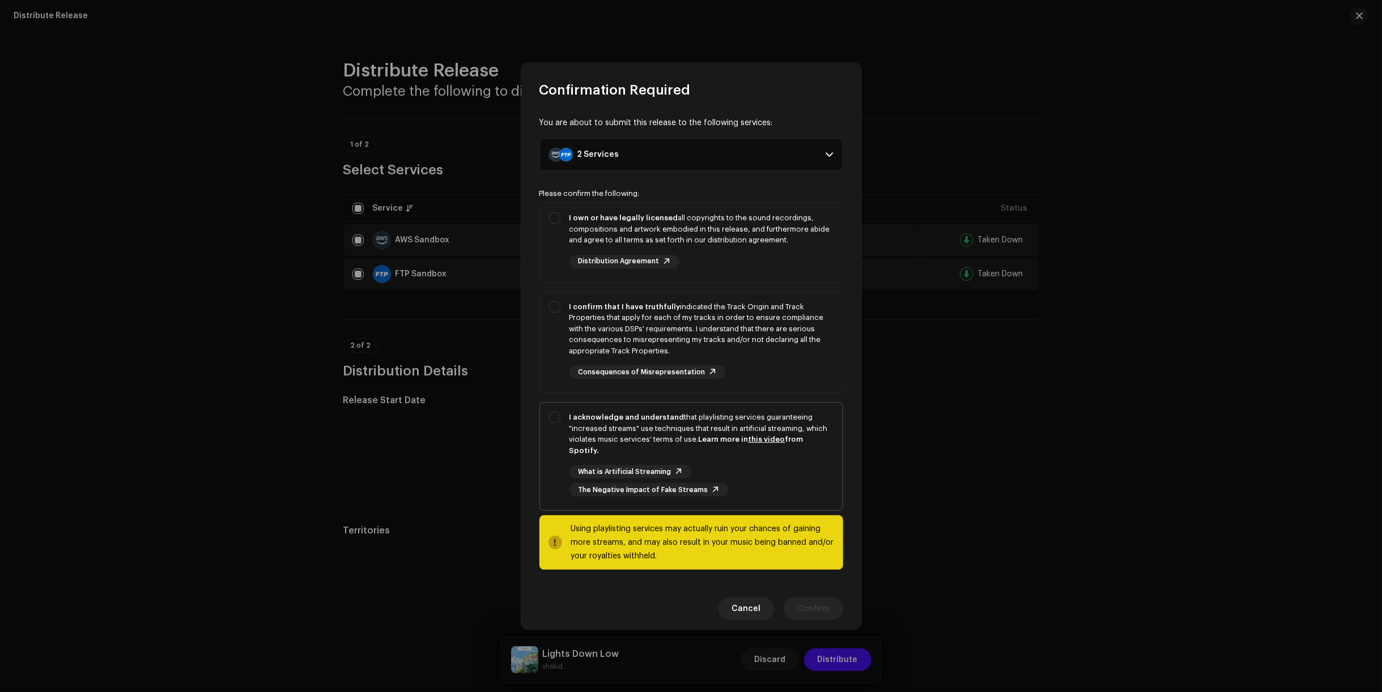
click at [624, 421] on strong "I acknowledge and understand" at bounding box center [626, 417] width 115 height 7
checkbox input "true"
click at [628, 319] on div "I confirm that I have truthfully indicated the Track Origin and Track Propertie…" at bounding box center [701, 329] width 264 height 56
checkbox input "true"
click at [640, 244] on div "I own or have legally licensed all copyrights to the sound recordings, composit…" at bounding box center [701, 228] width 264 height 33
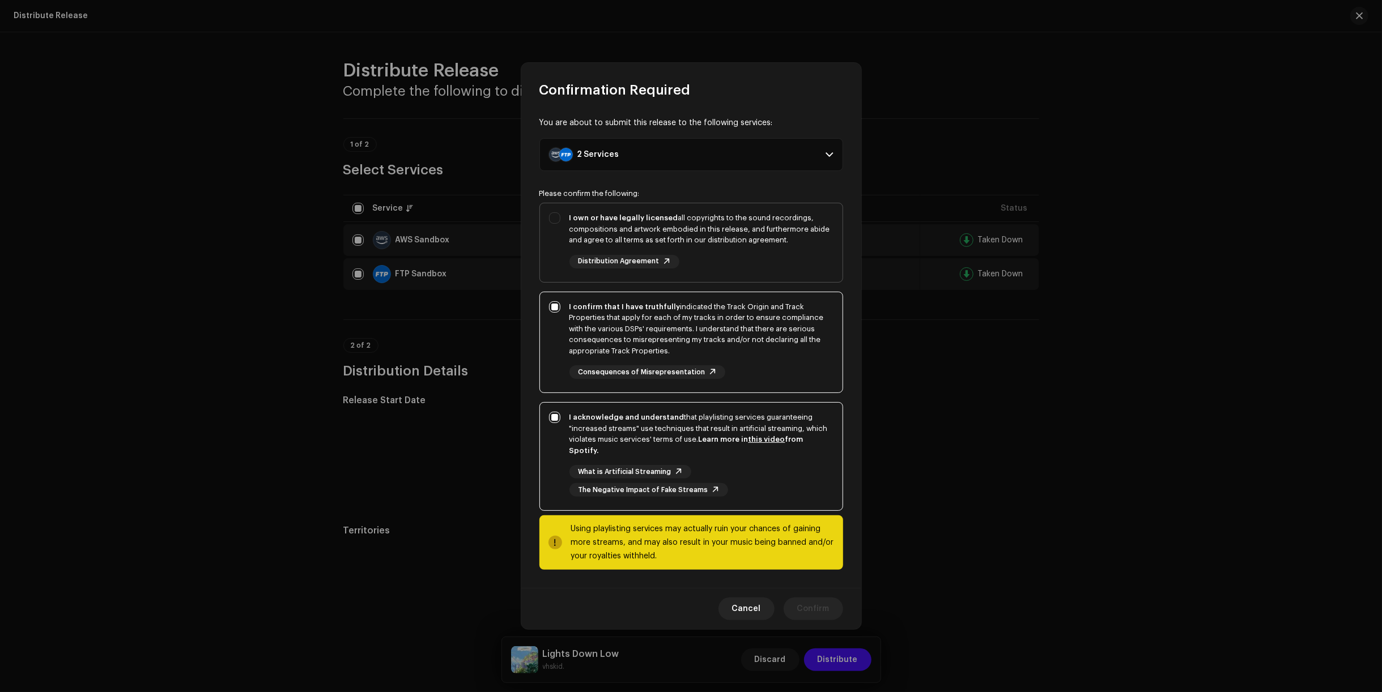
checkbox input "true"
click at [812, 598] on span "Confirm" at bounding box center [813, 609] width 32 height 23
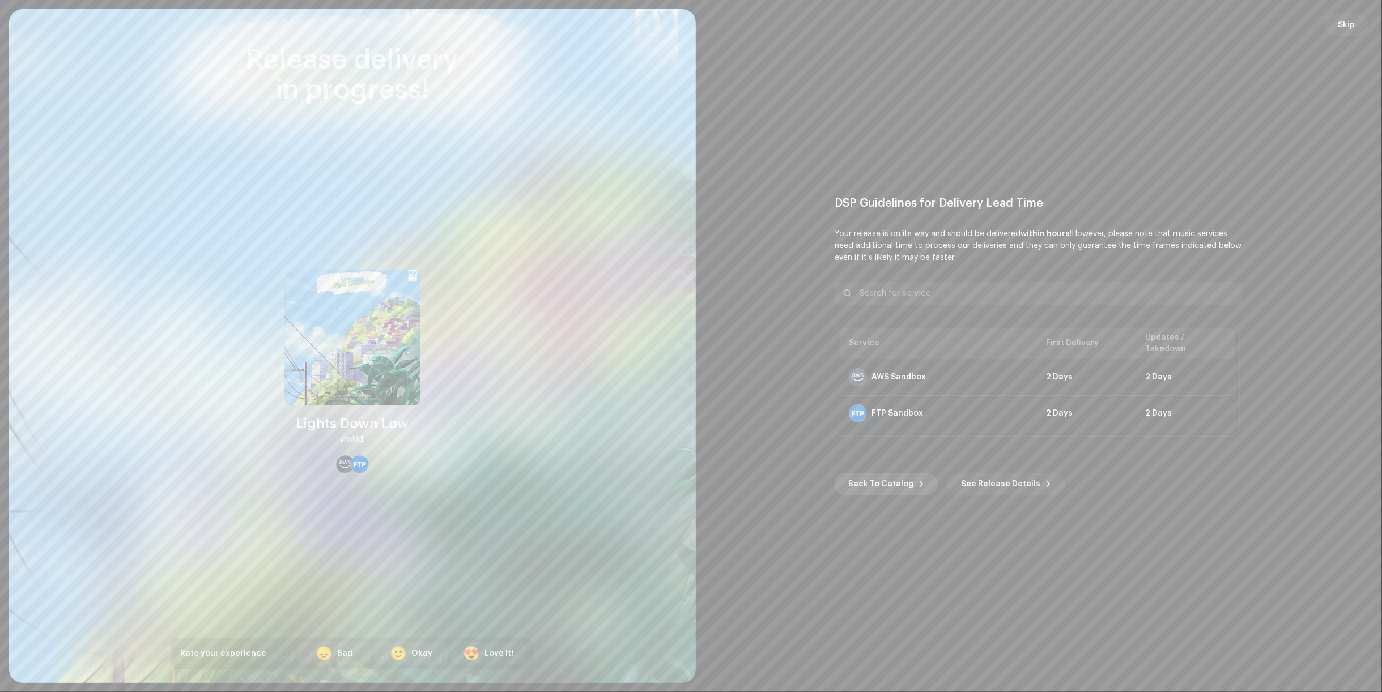
click at [909, 479] on button "Back To Catalog" at bounding box center [886, 484] width 104 height 23
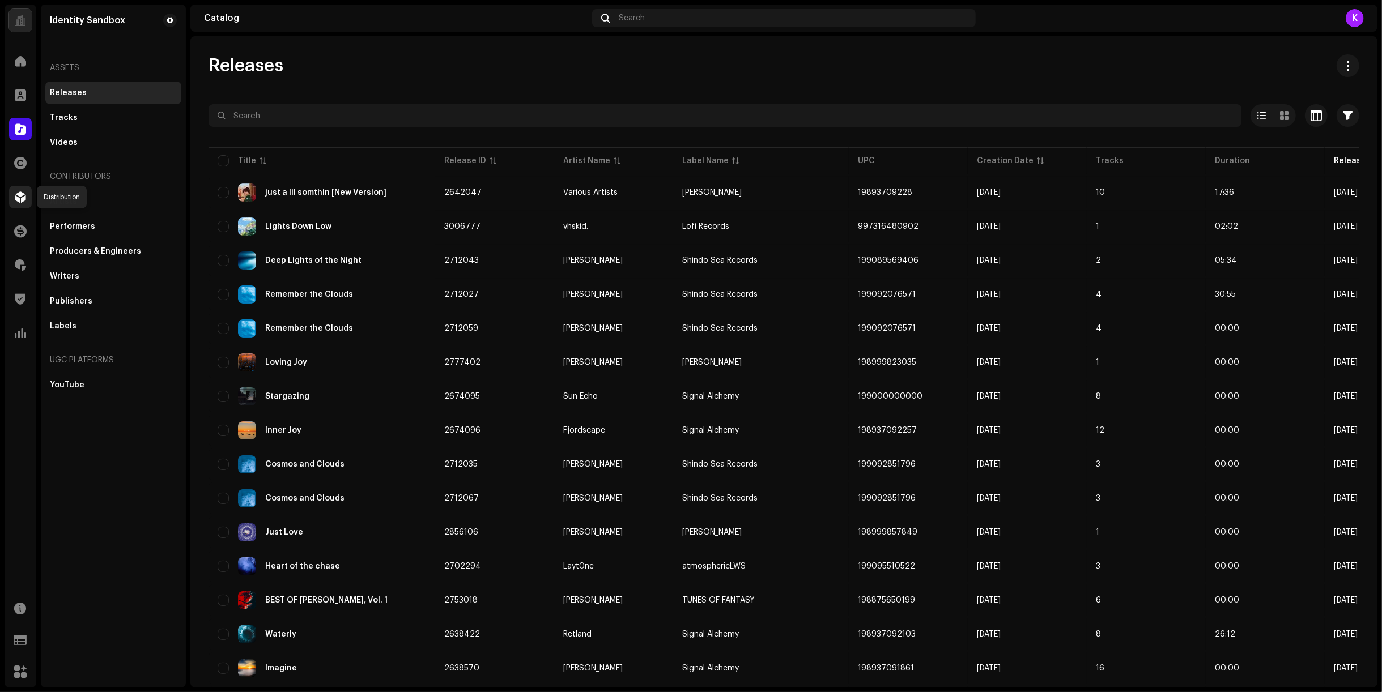
click at [18, 196] on span at bounding box center [20, 197] width 11 height 9
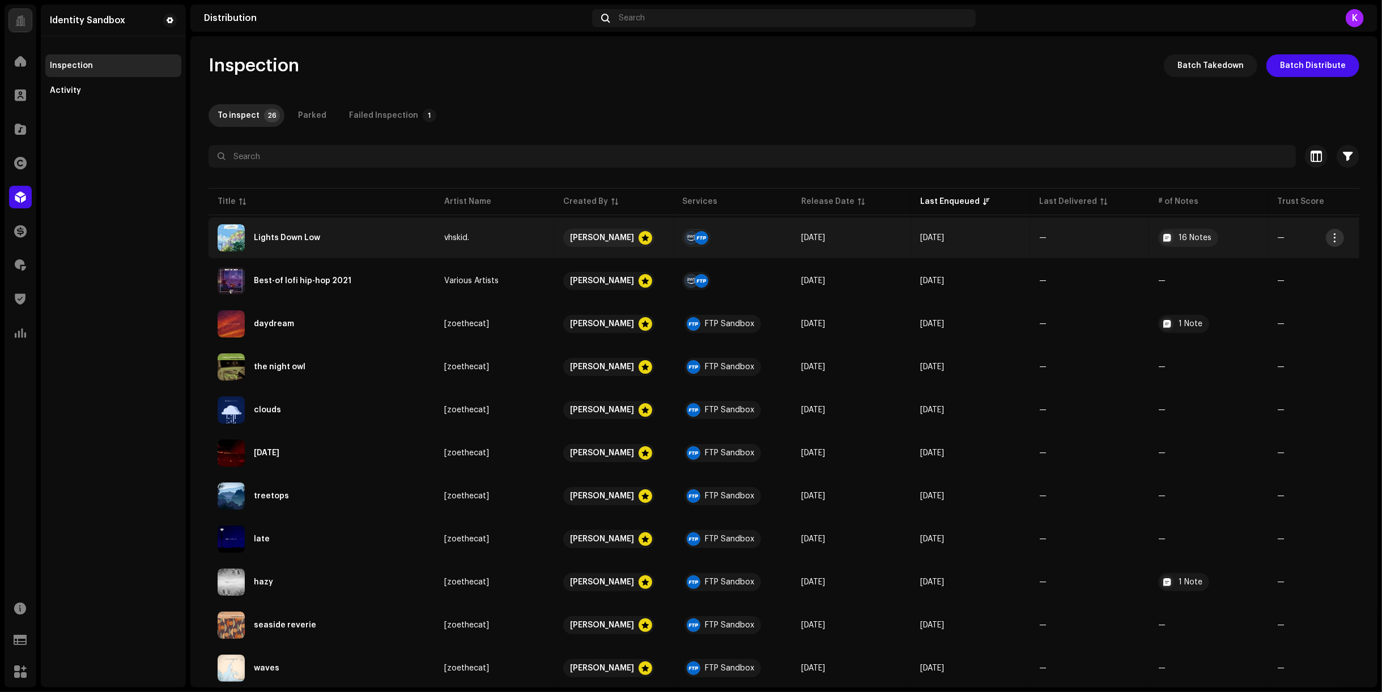
click at [1208, 239] on span "button" at bounding box center [1335, 237] width 8 height 9
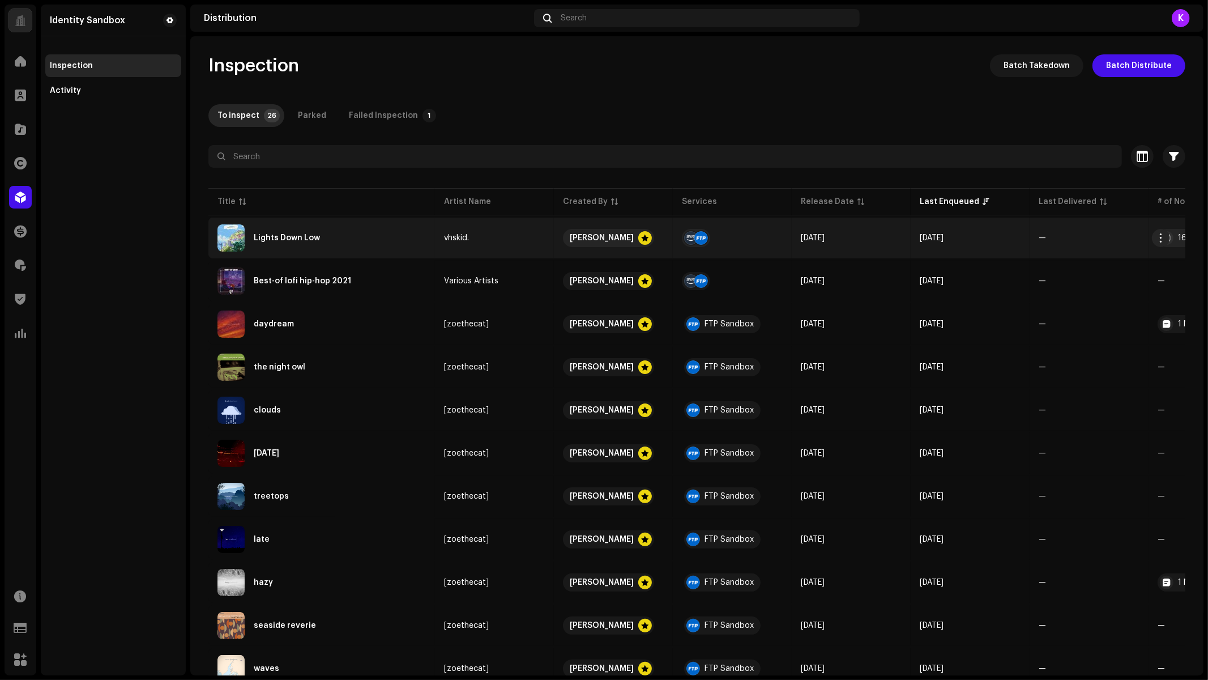
click at [296, 242] on div "Lights Down Low" at bounding box center [322, 237] width 208 height 27
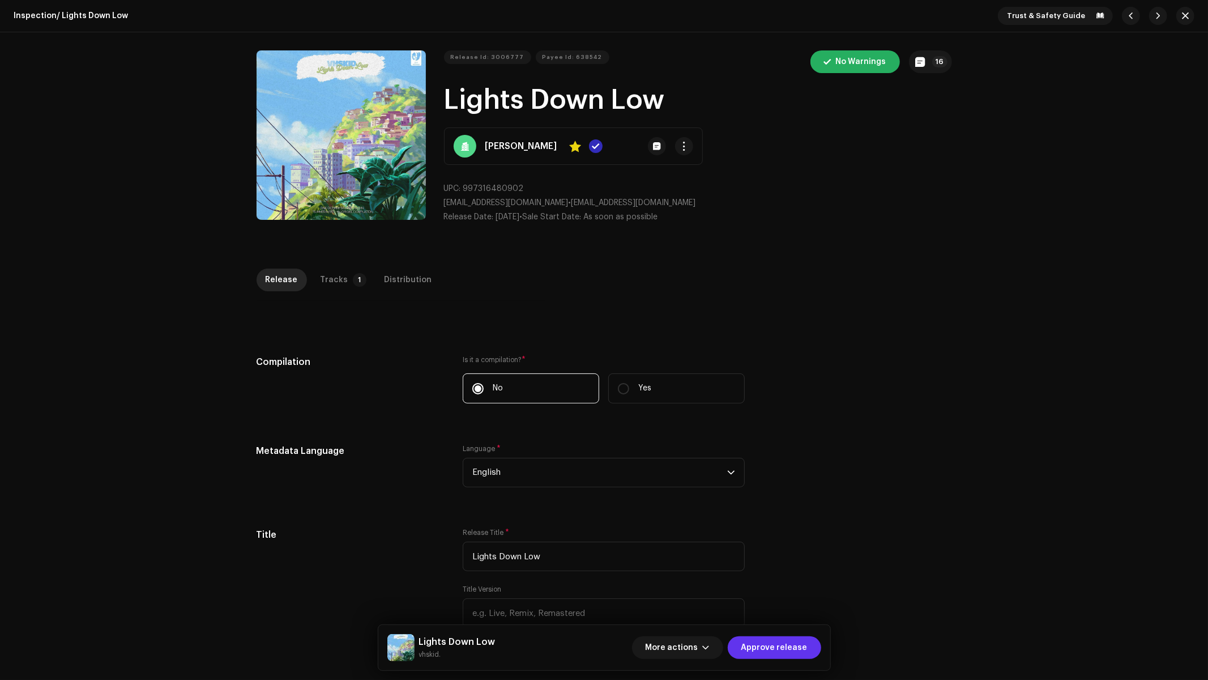
click at [794, 653] on span "Approve release" at bounding box center [775, 647] width 66 height 23
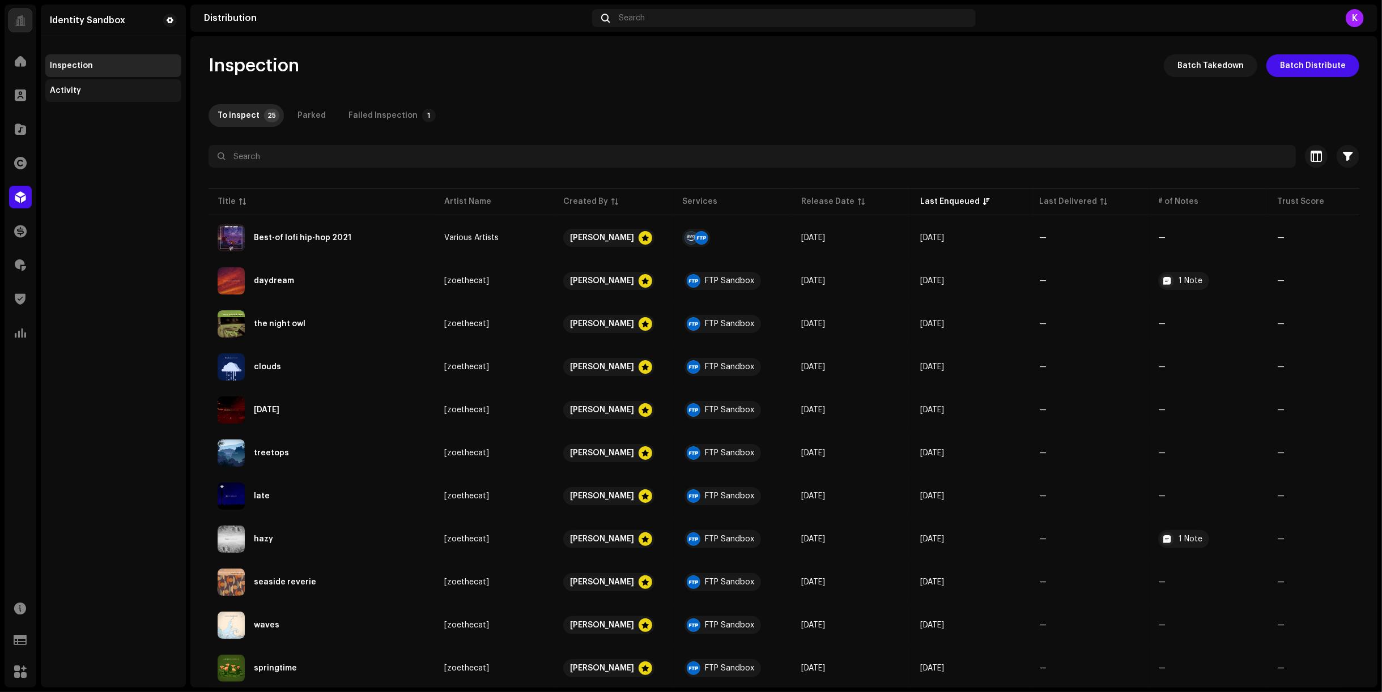
click at [82, 86] on div "Activity" at bounding box center [113, 90] width 127 height 9
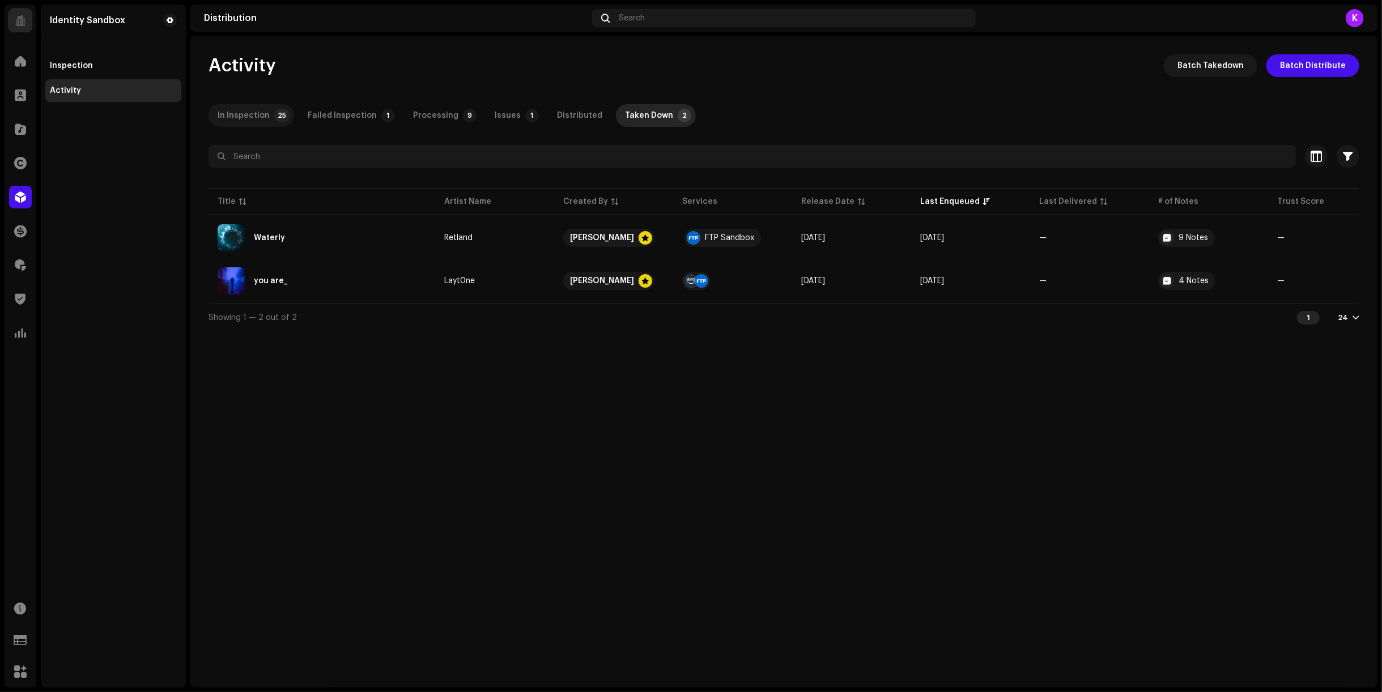
click at [254, 117] on div "In Inspection" at bounding box center [244, 115] width 52 height 23
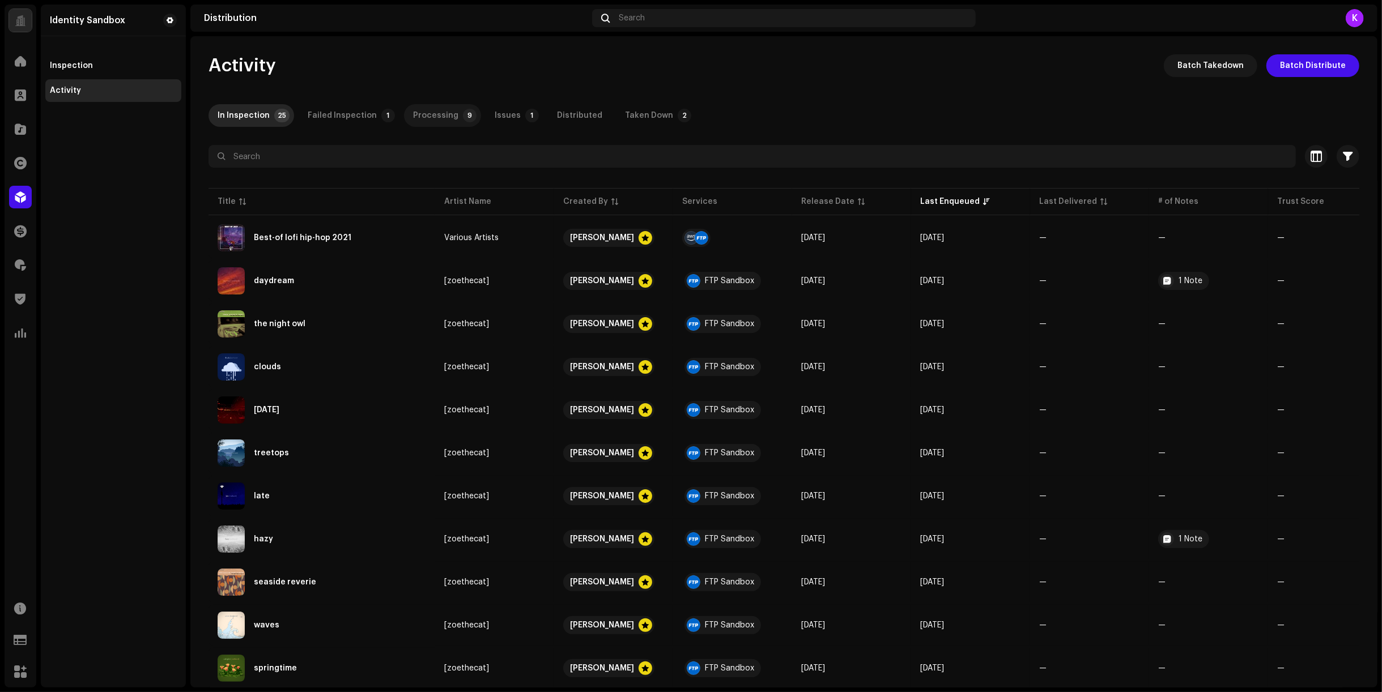
click at [437, 107] on div "Processing" at bounding box center [435, 115] width 45 height 23
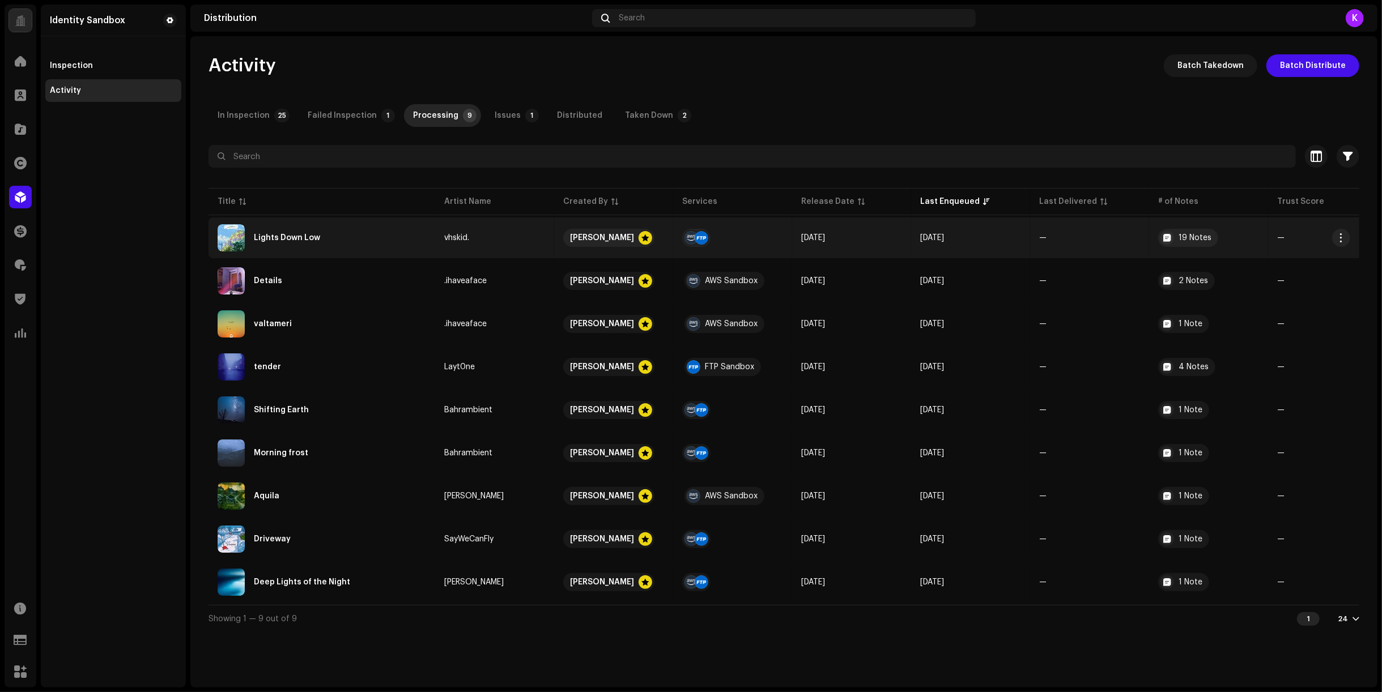
click at [1055, 249] on td "—" at bounding box center [1089, 238] width 119 height 41
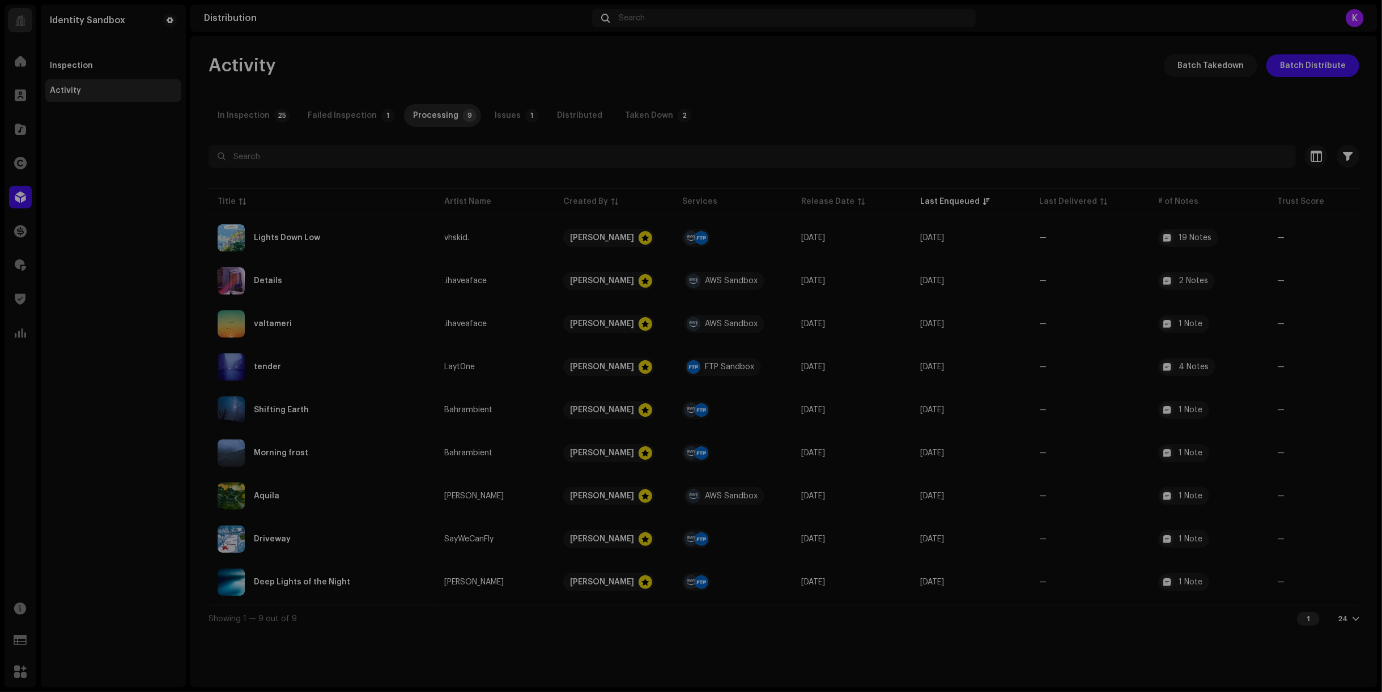
click at [1043, 240] on div "Lights Down Low vhskid. Service Last Enqueued Last Delivered Status AWS Sandbox…" at bounding box center [691, 346] width 1382 height 692
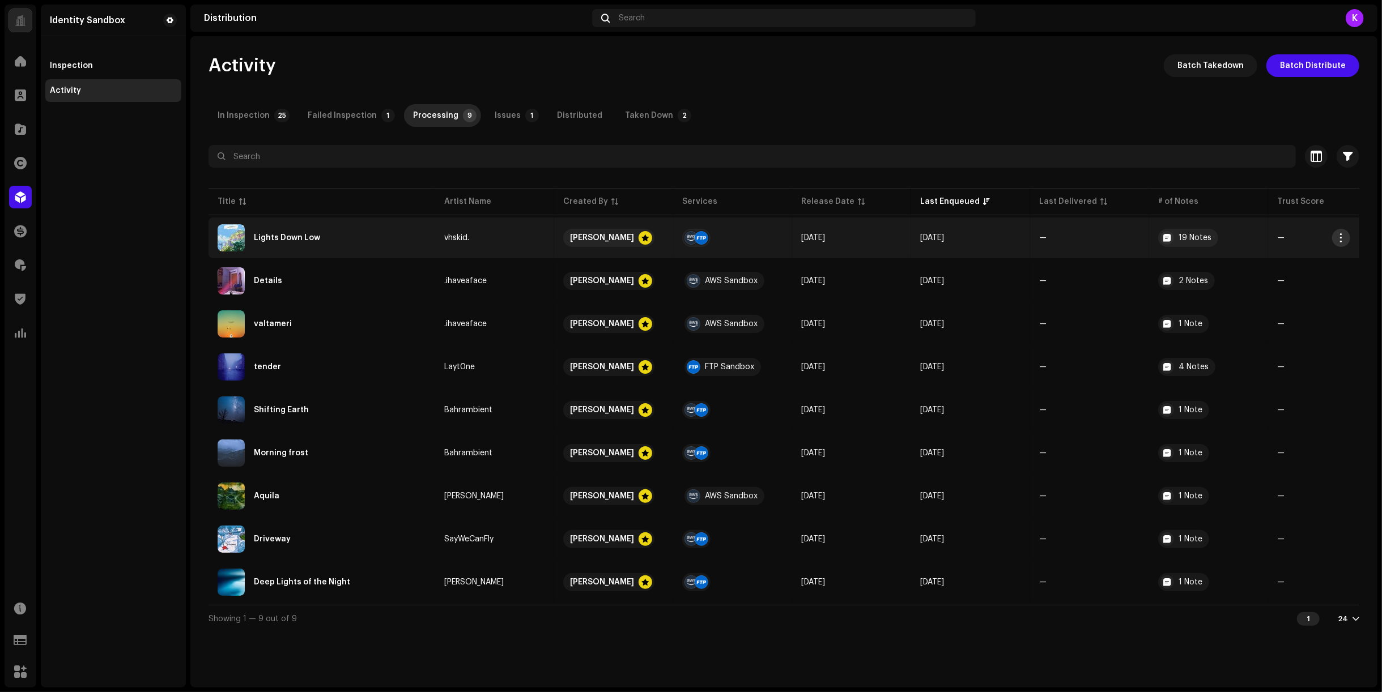
click at [1208, 239] on button "button" at bounding box center [1341, 238] width 18 height 18
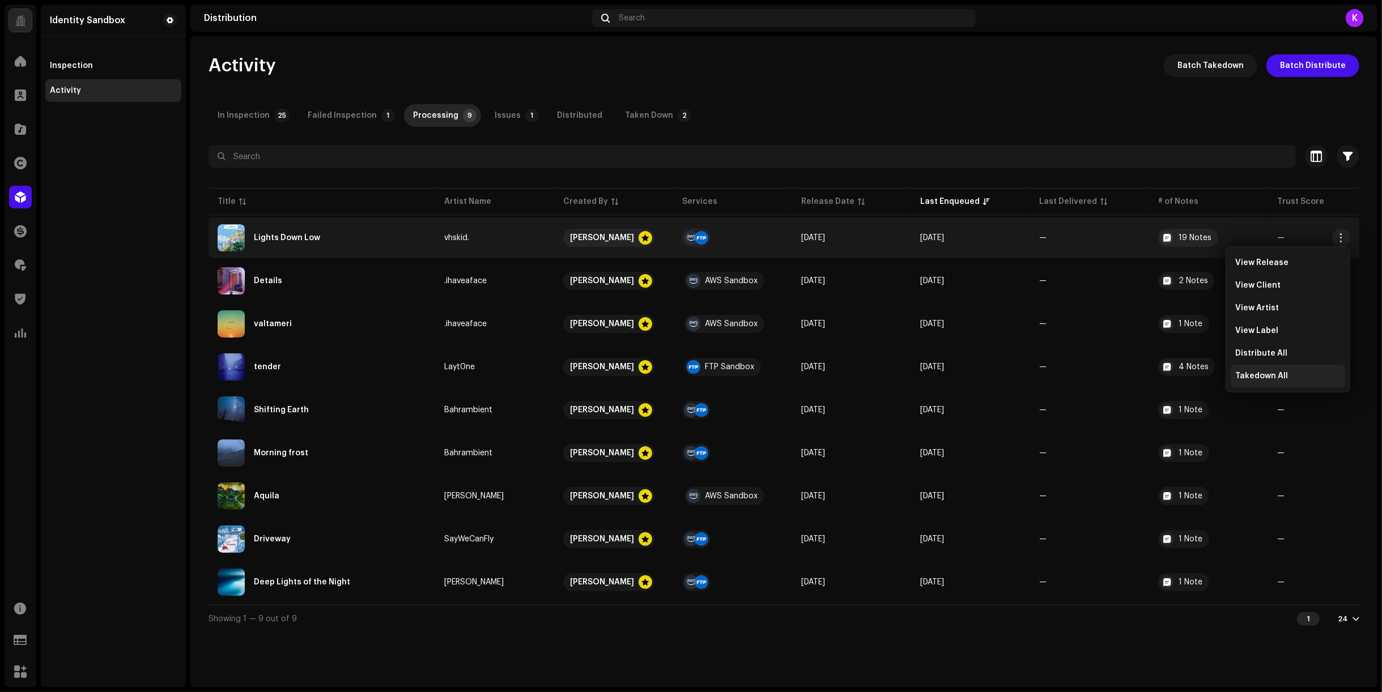
click at [1208, 375] on div "Takedown All" at bounding box center [1287, 376] width 105 height 9
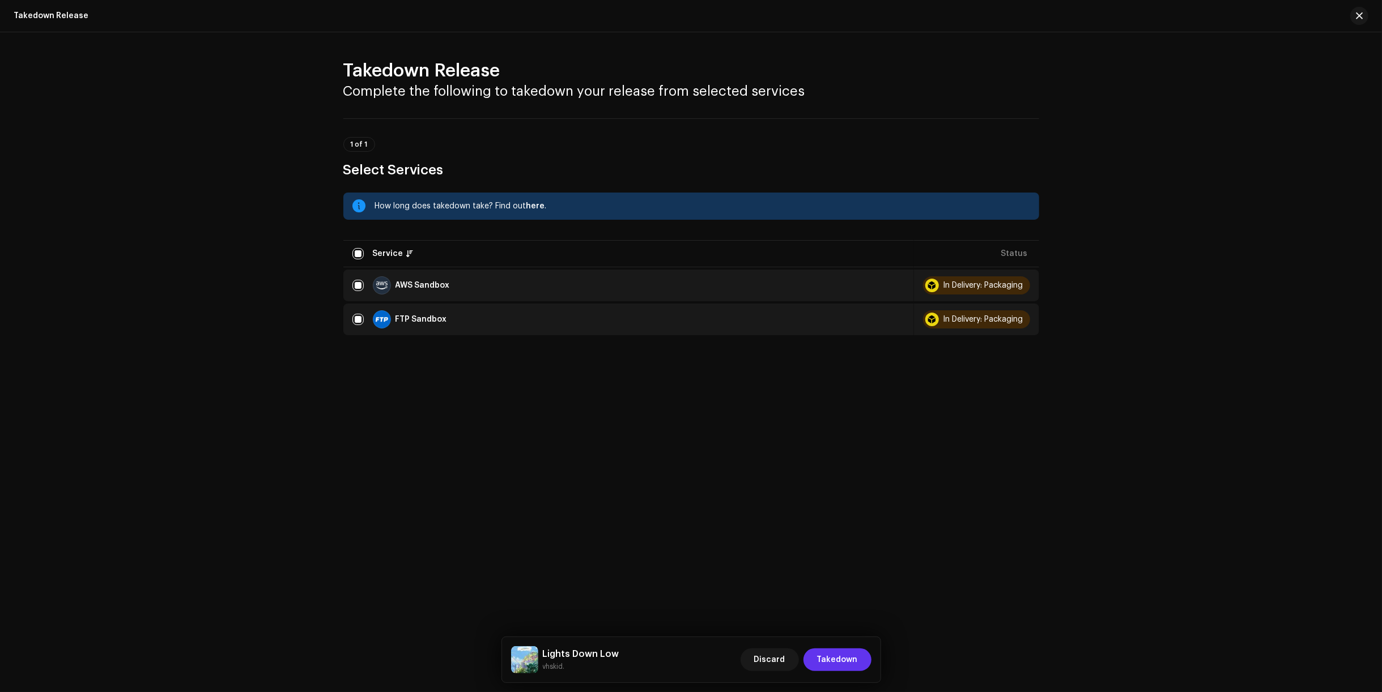
click at [824, 653] on span "Takedown" at bounding box center [837, 660] width 41 height 23
